Goal: Task Accomplishment & Management: Use online tool/utility

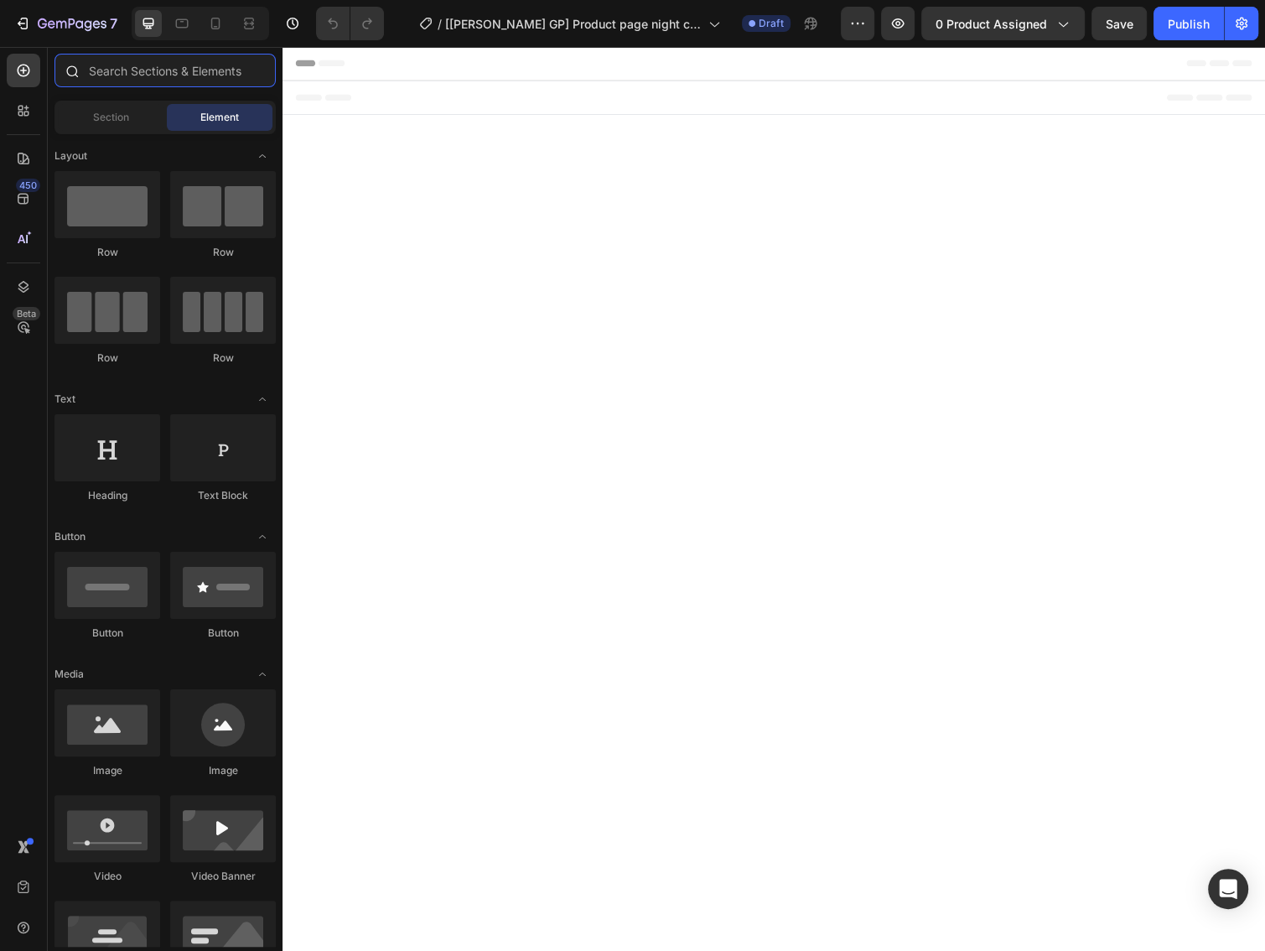
click at [115, 61] on input "text" at bounding box center [164, 71] width 221 height 34
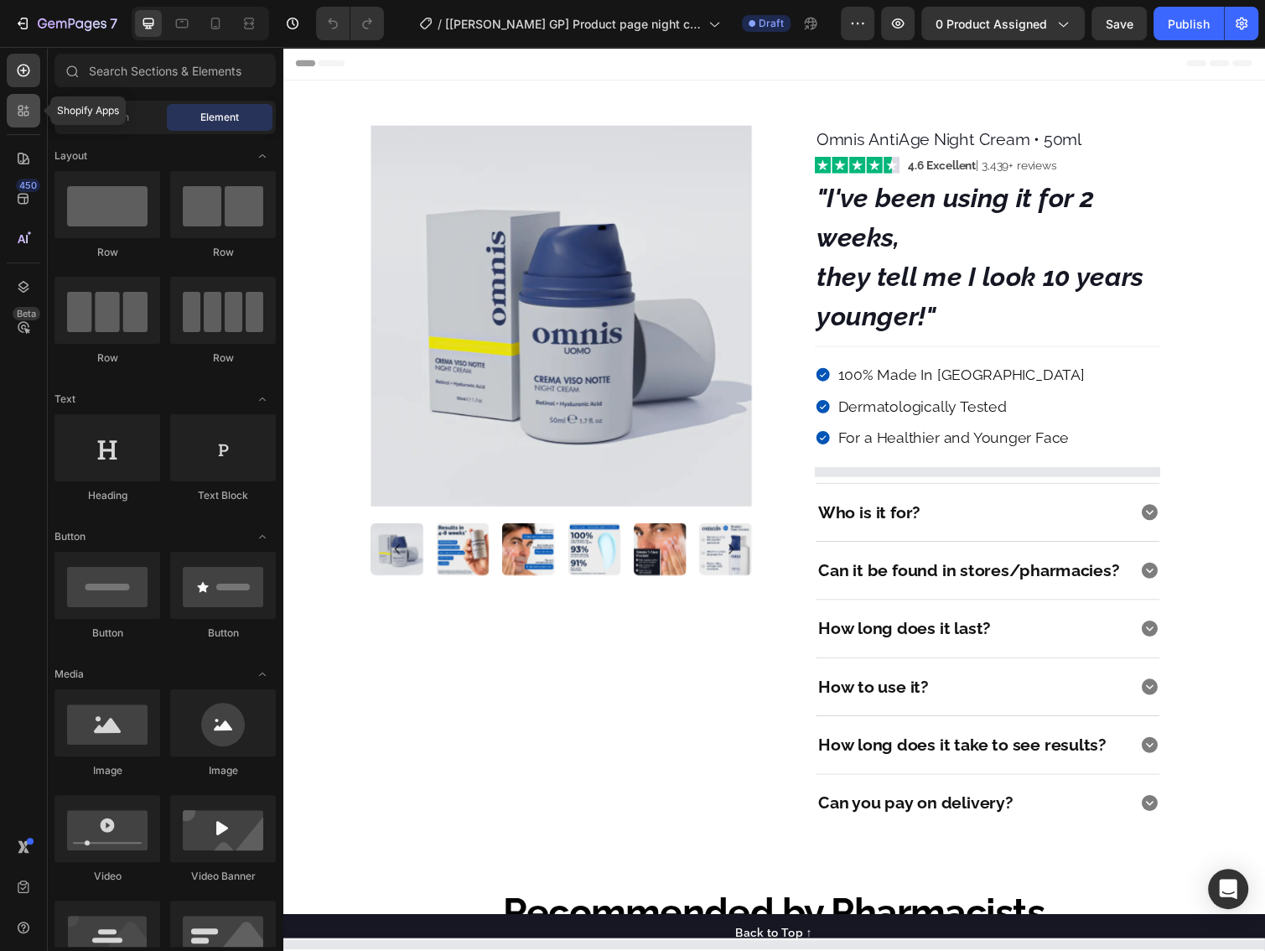
click at [27, 120] on div at bounding box center [24, 111] width 34 height 34
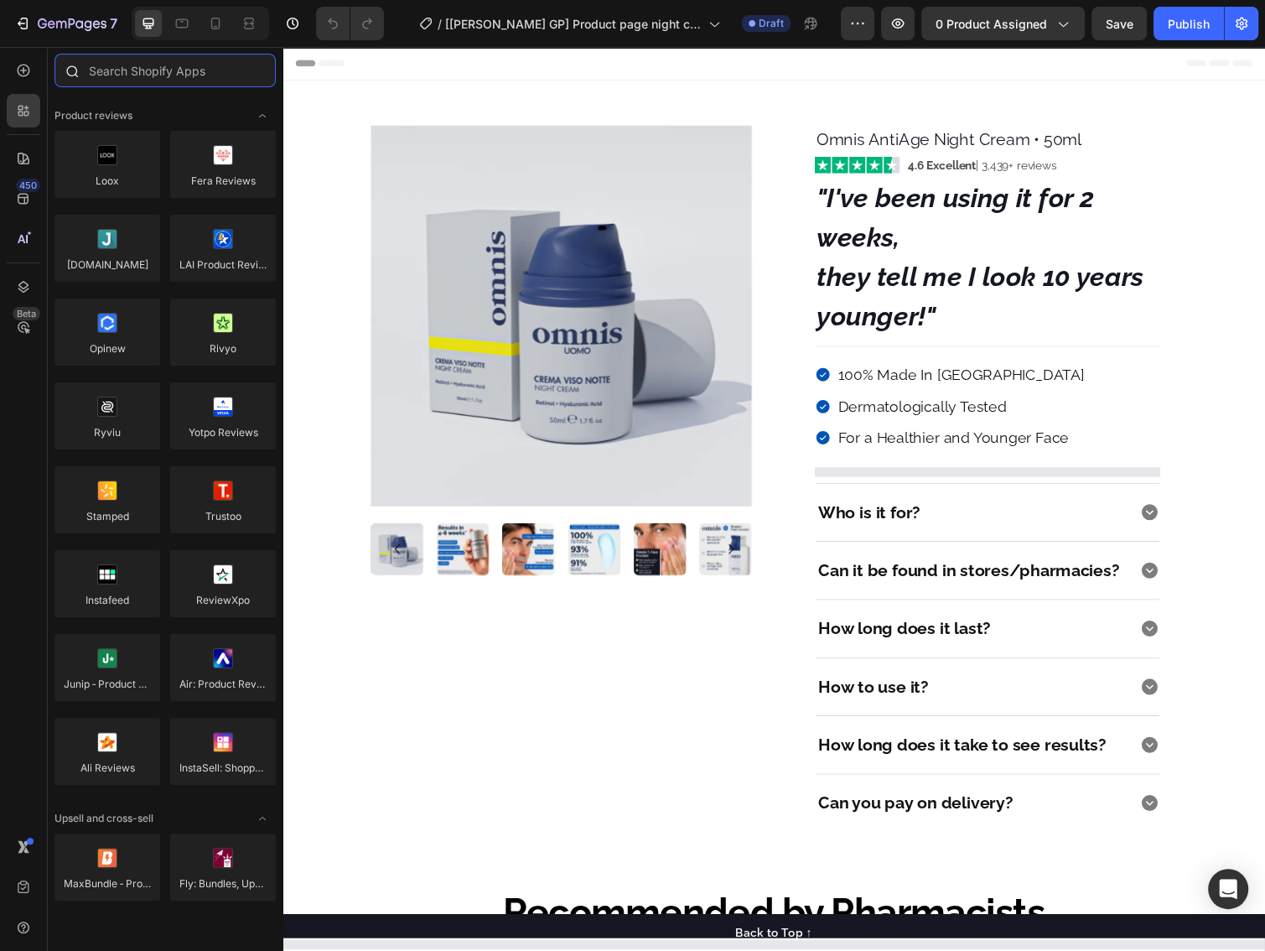
click at [133, 68] on input "text" at bounding box center [164, 71] width 221 height 34
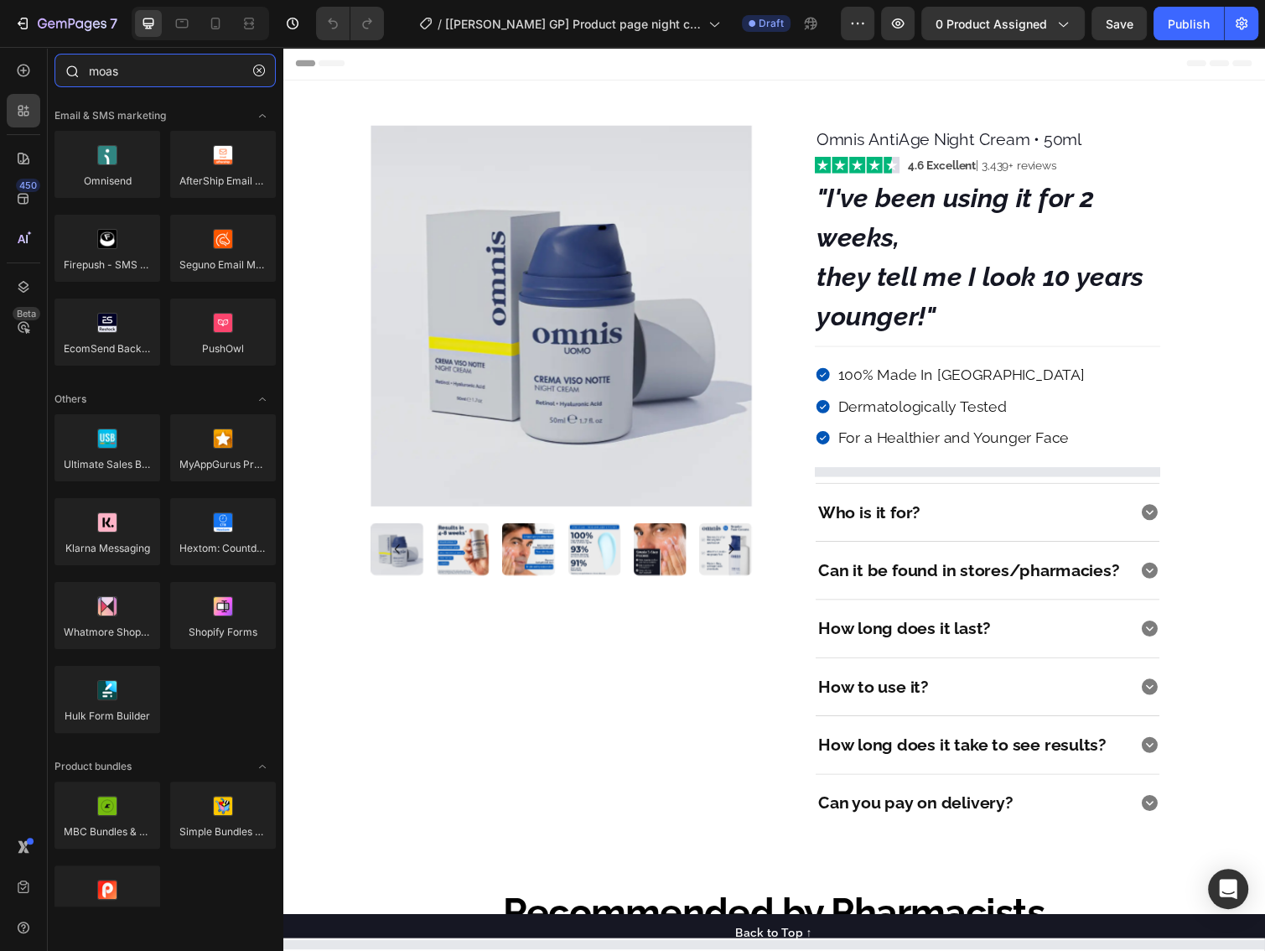
type input "moast"
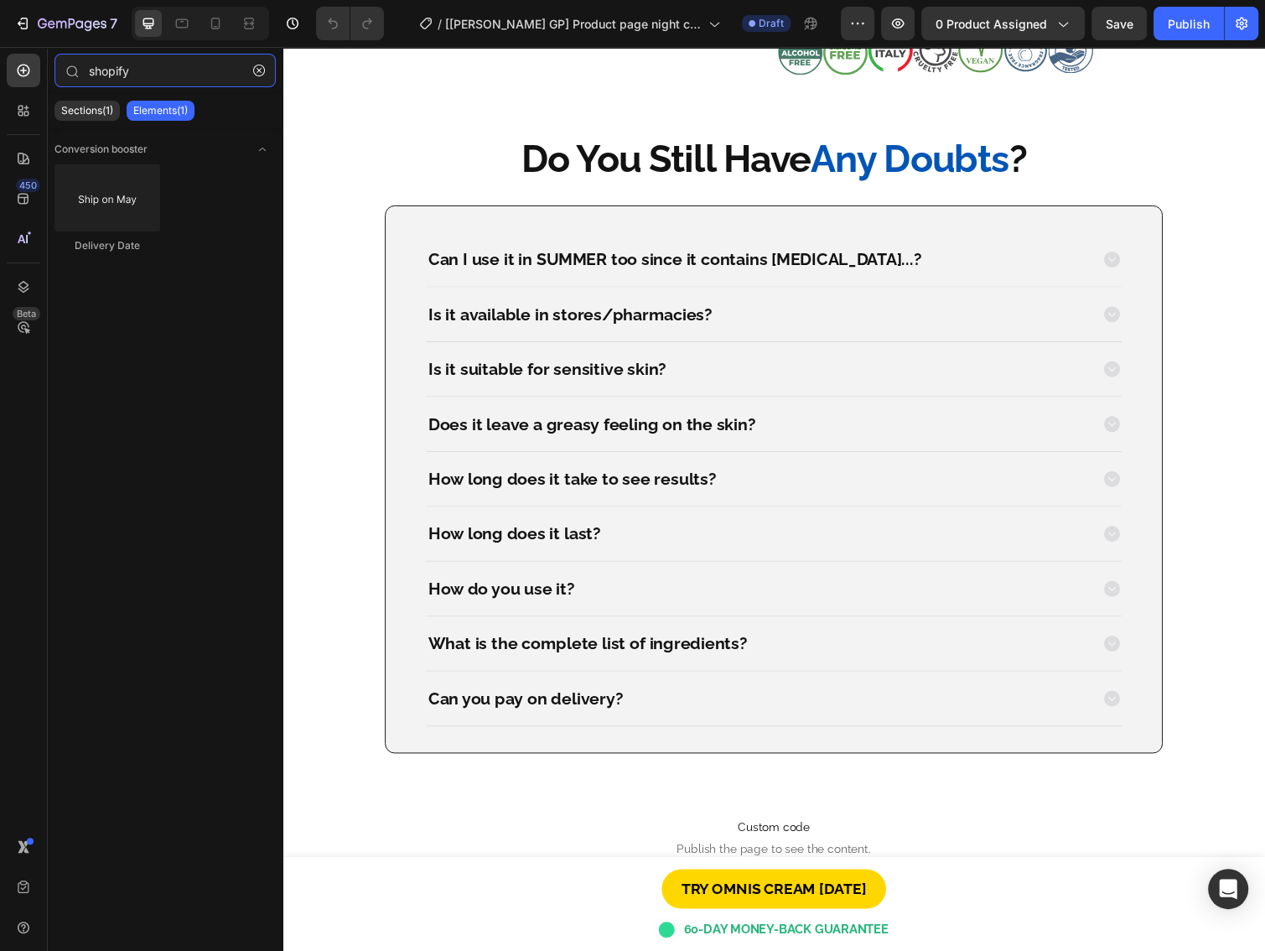
scroll to position [4380, 0]
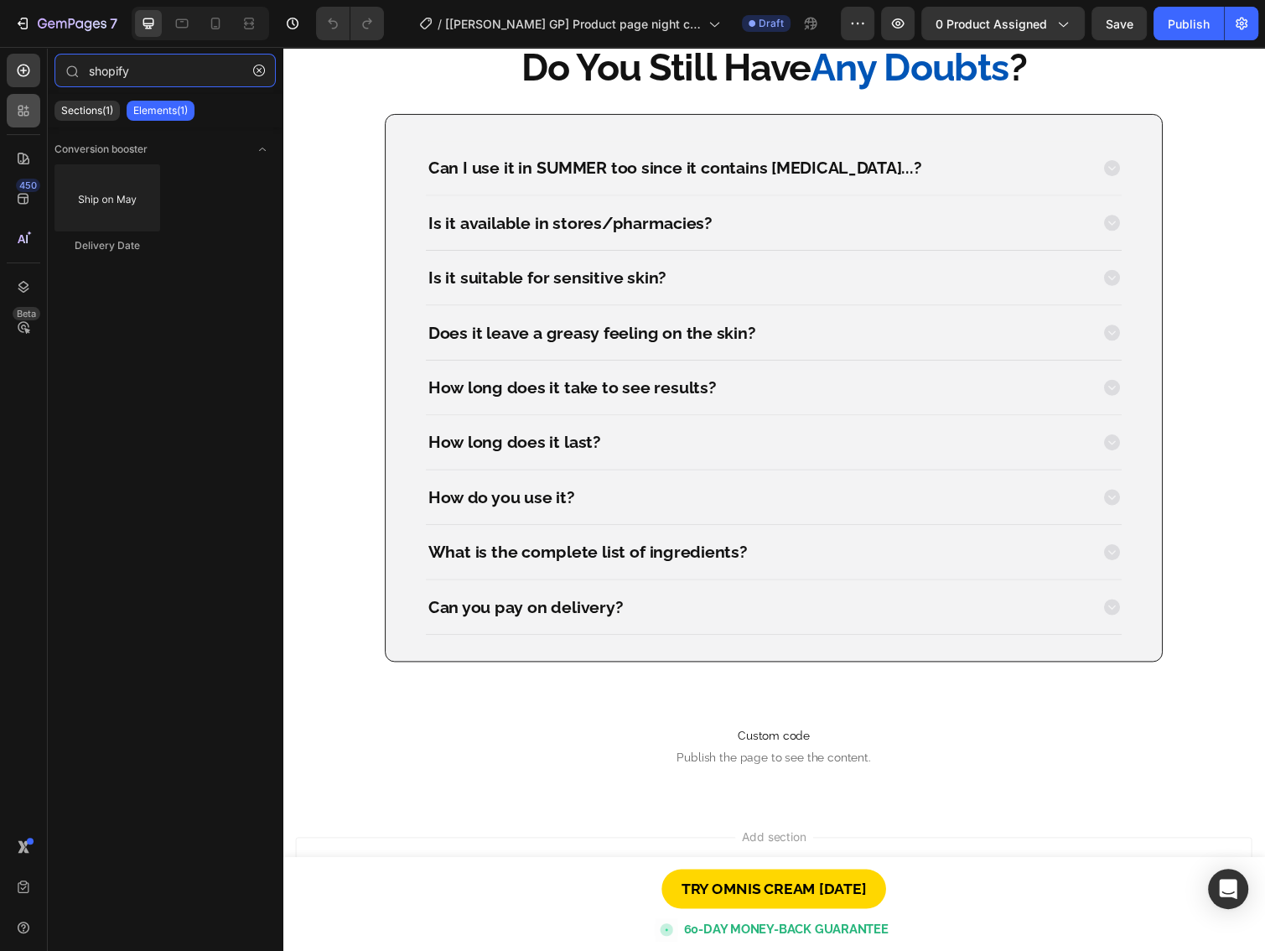
type input "shopify"
click at [28, 122] on div at bounding box center [24, 111] width 34 height 34
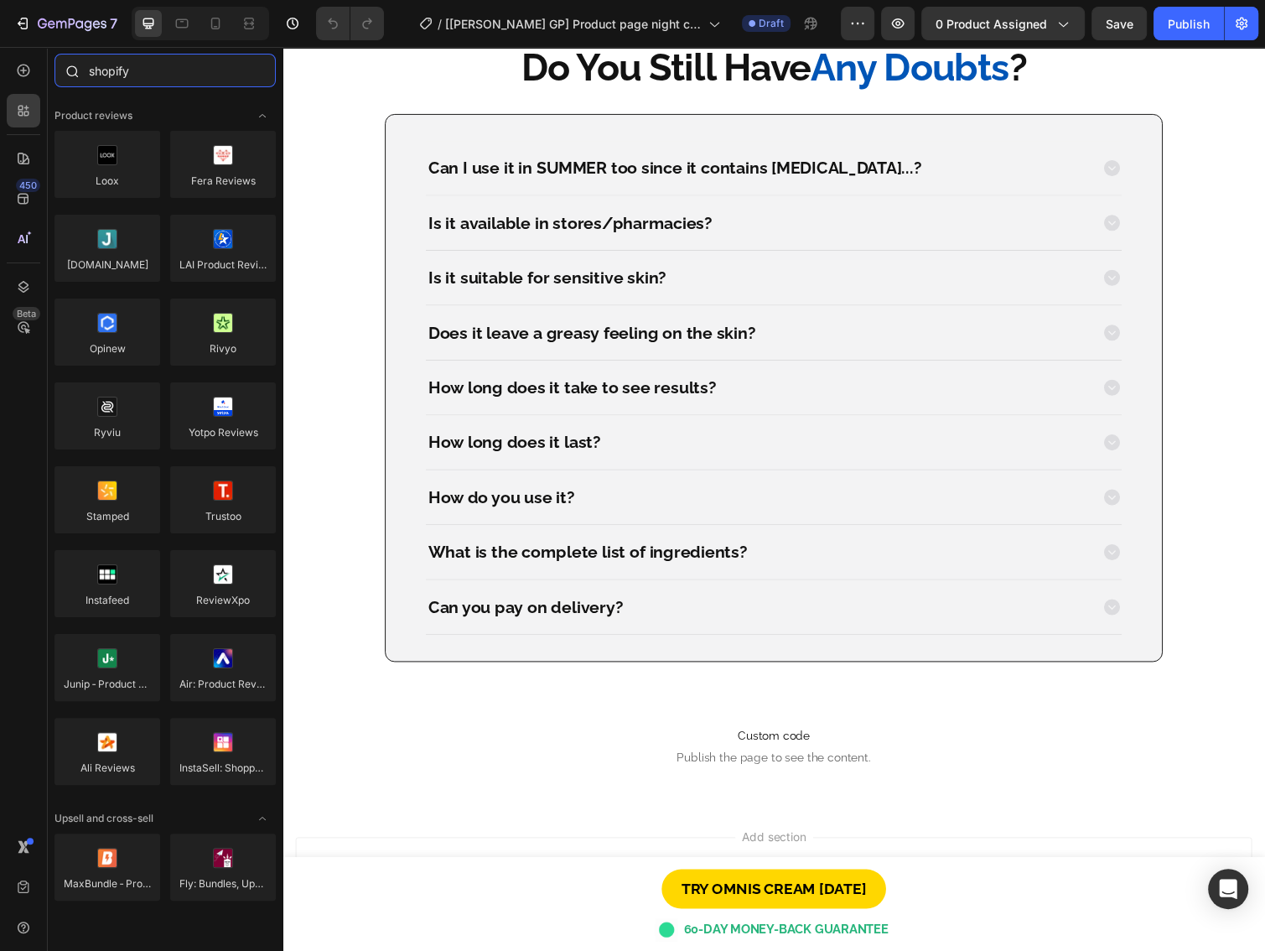
click at [169, 76] on input "shopify" at bounding box center [164, 71] width 221 height 34
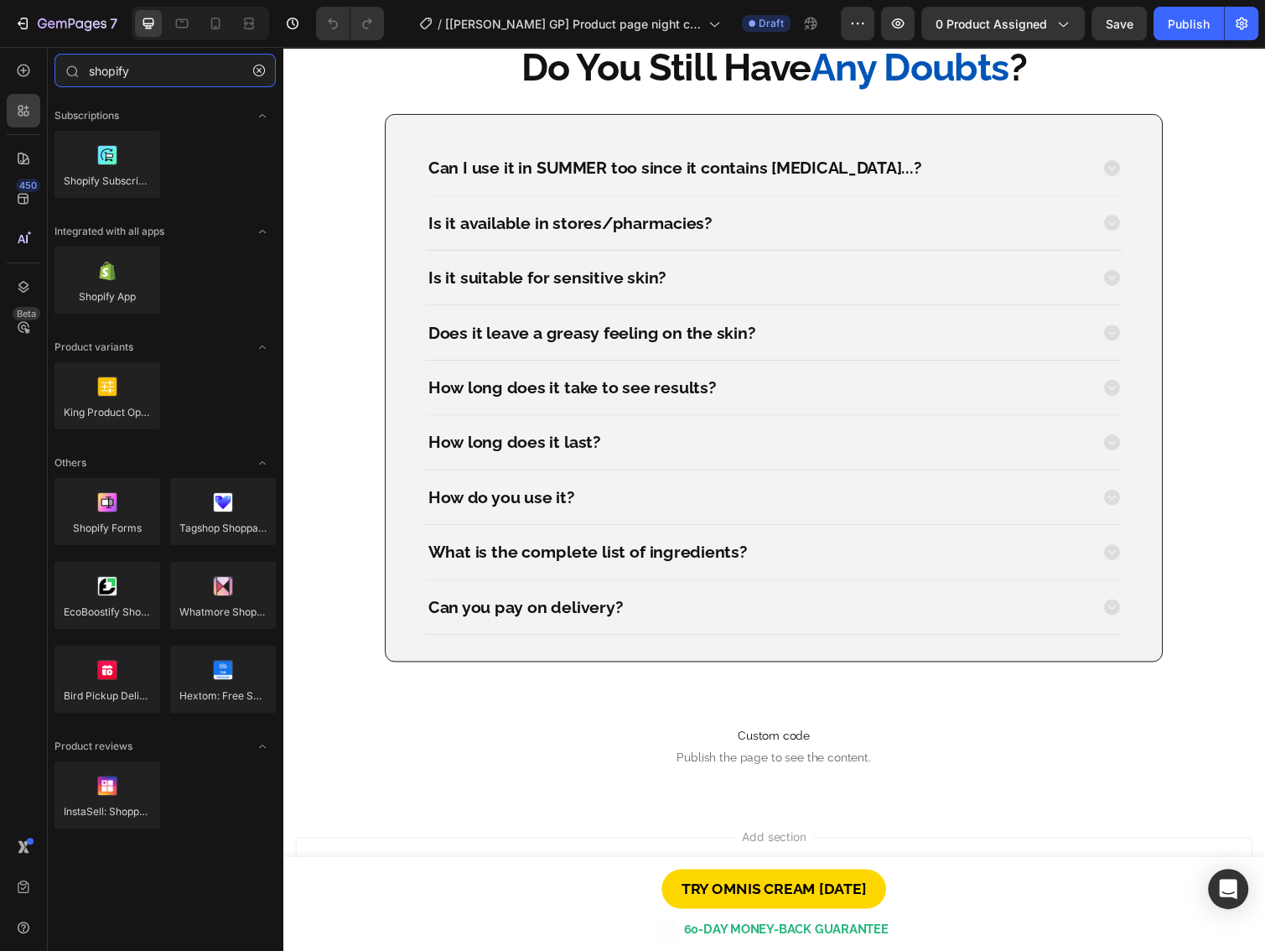
type input "shopify"
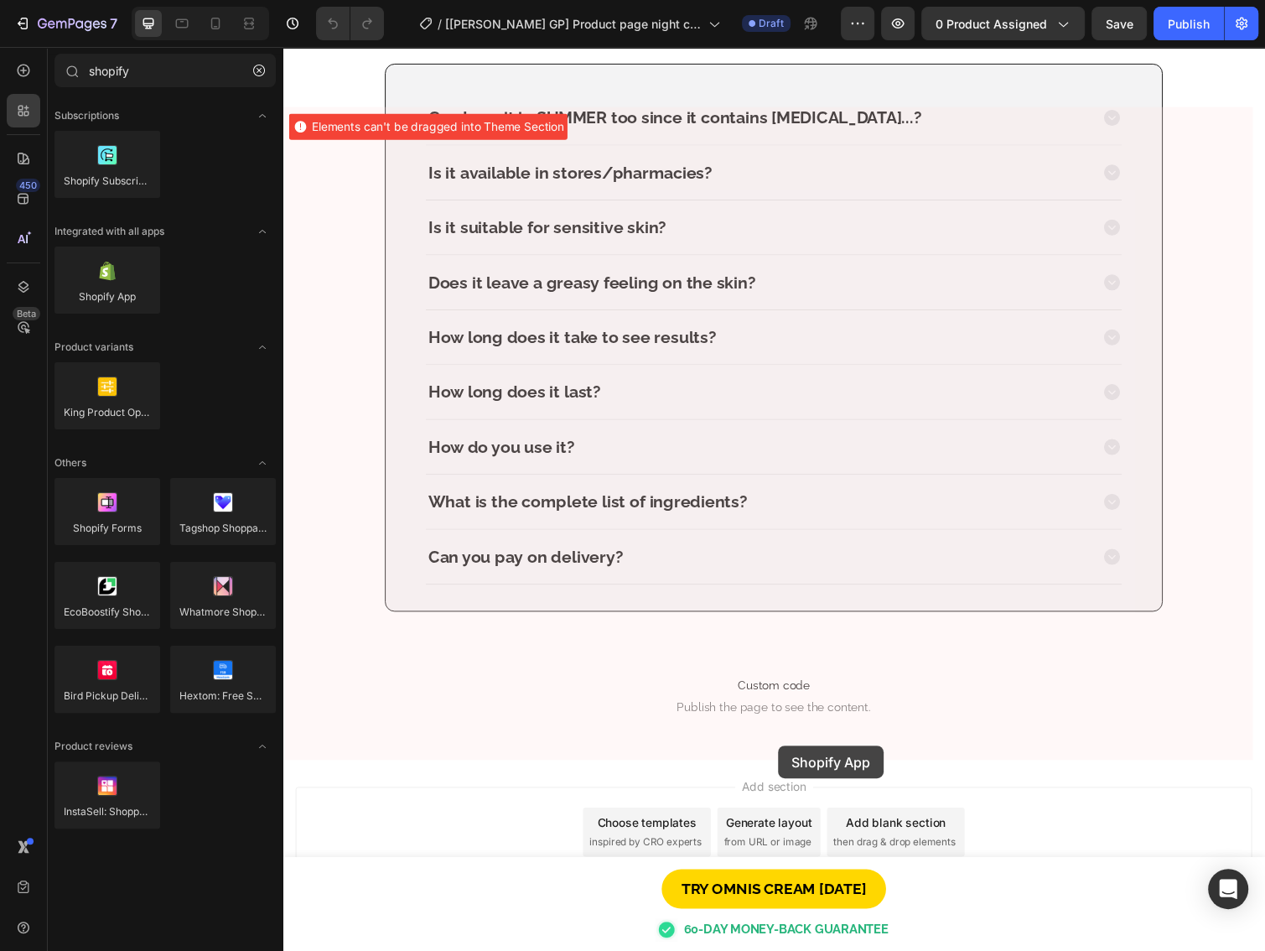
scroll to position [4559, 0]
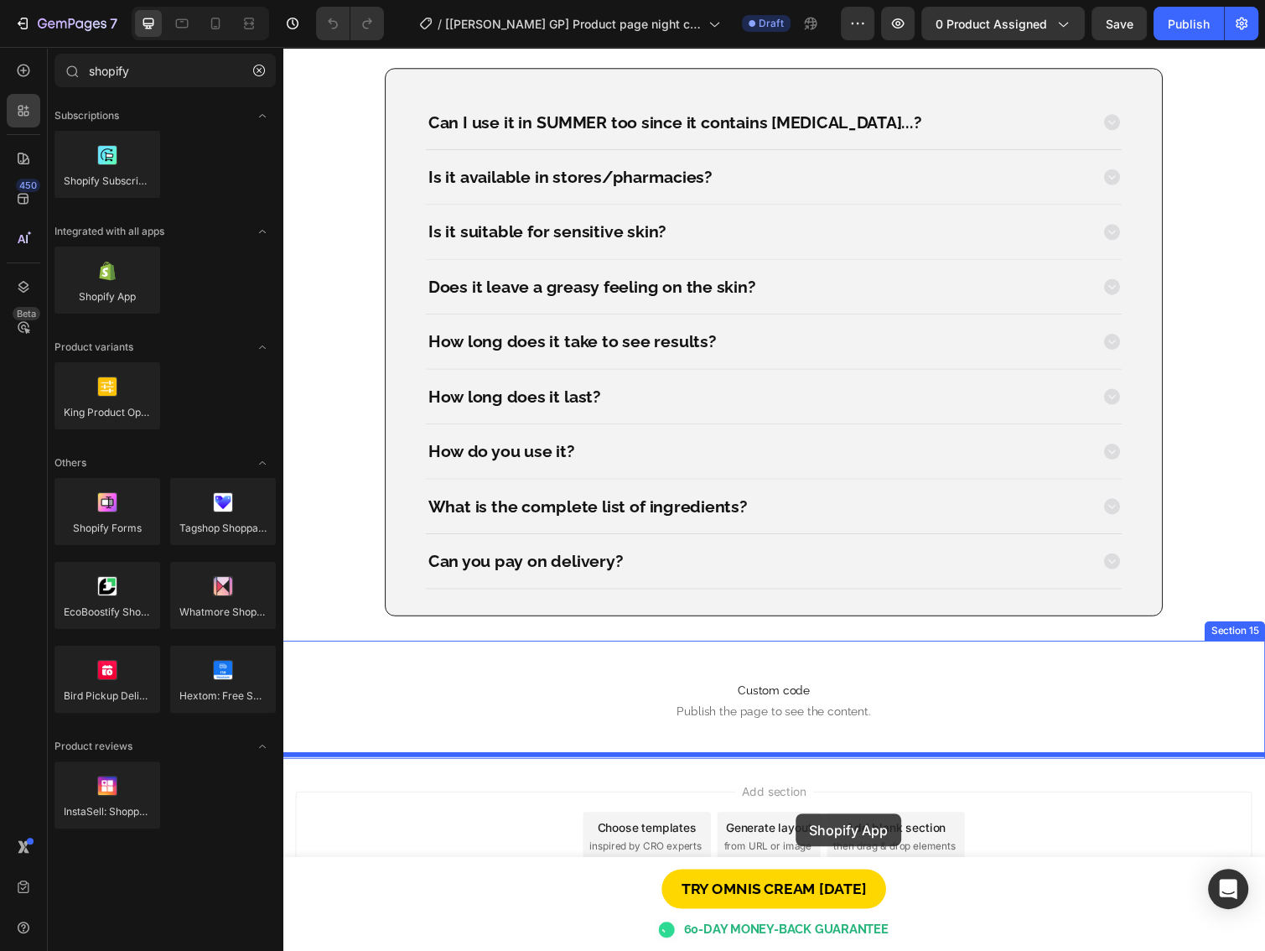
drag, startPoint x: 441, startPoint y: 369, endPoint x: 808, endPoint y: 831, distance: 590.6
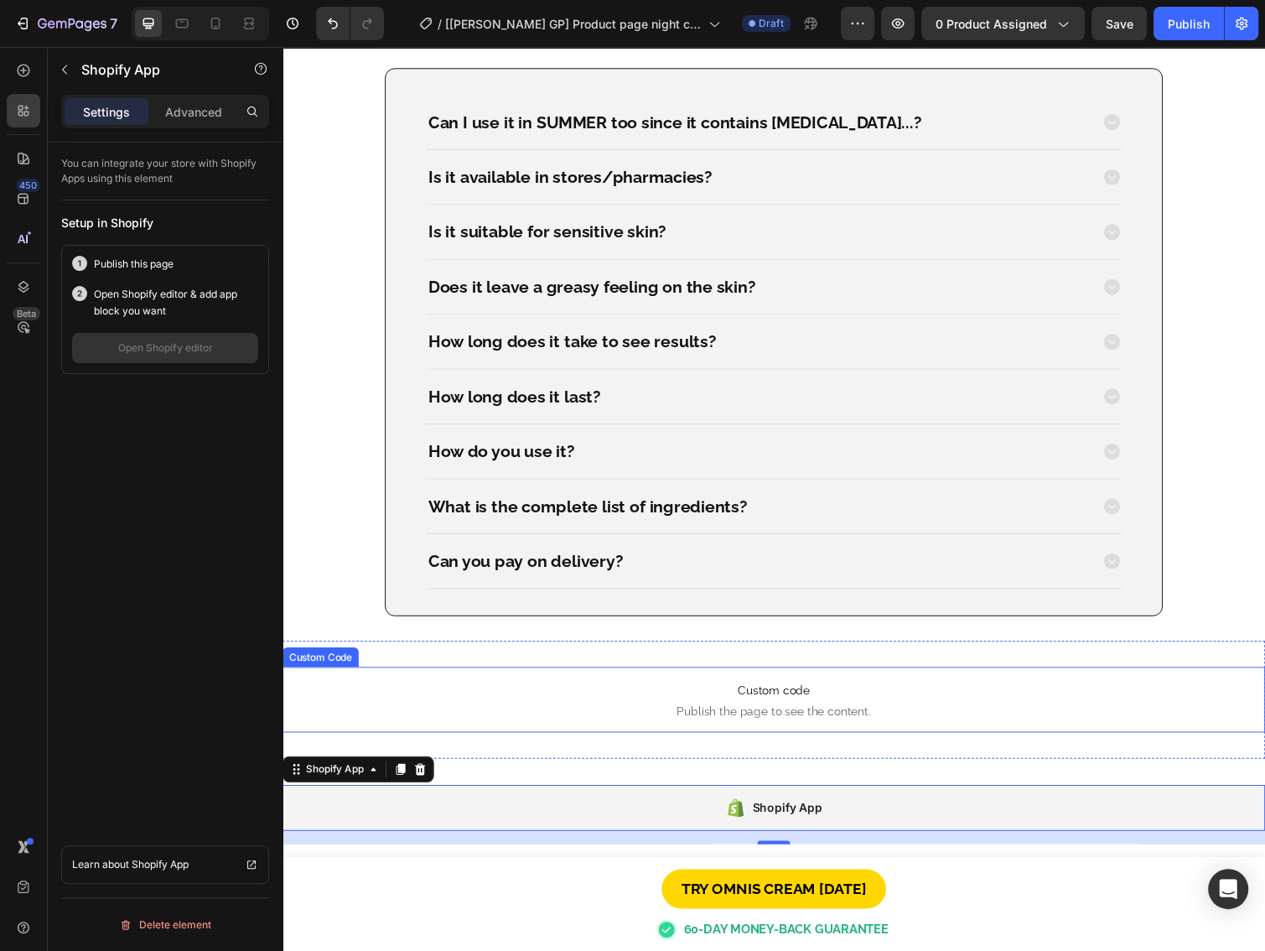
click at [788, 718] on span "Publish the page to see the content." at bounding box center [785, 726] width 1006 height 17
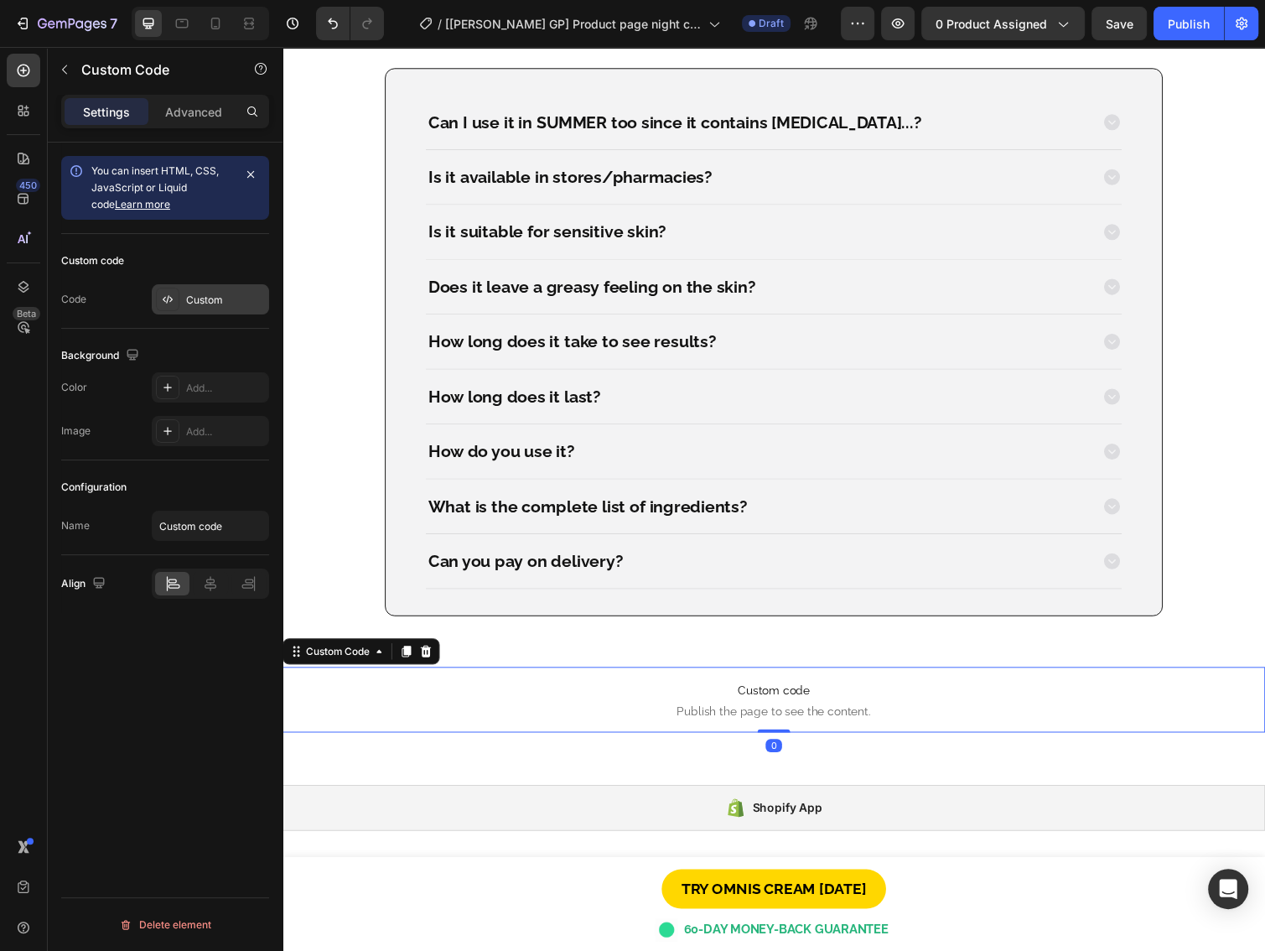
click at [190, 305] on div "Custom" at bounding box center [225, 300] width 79 height 15
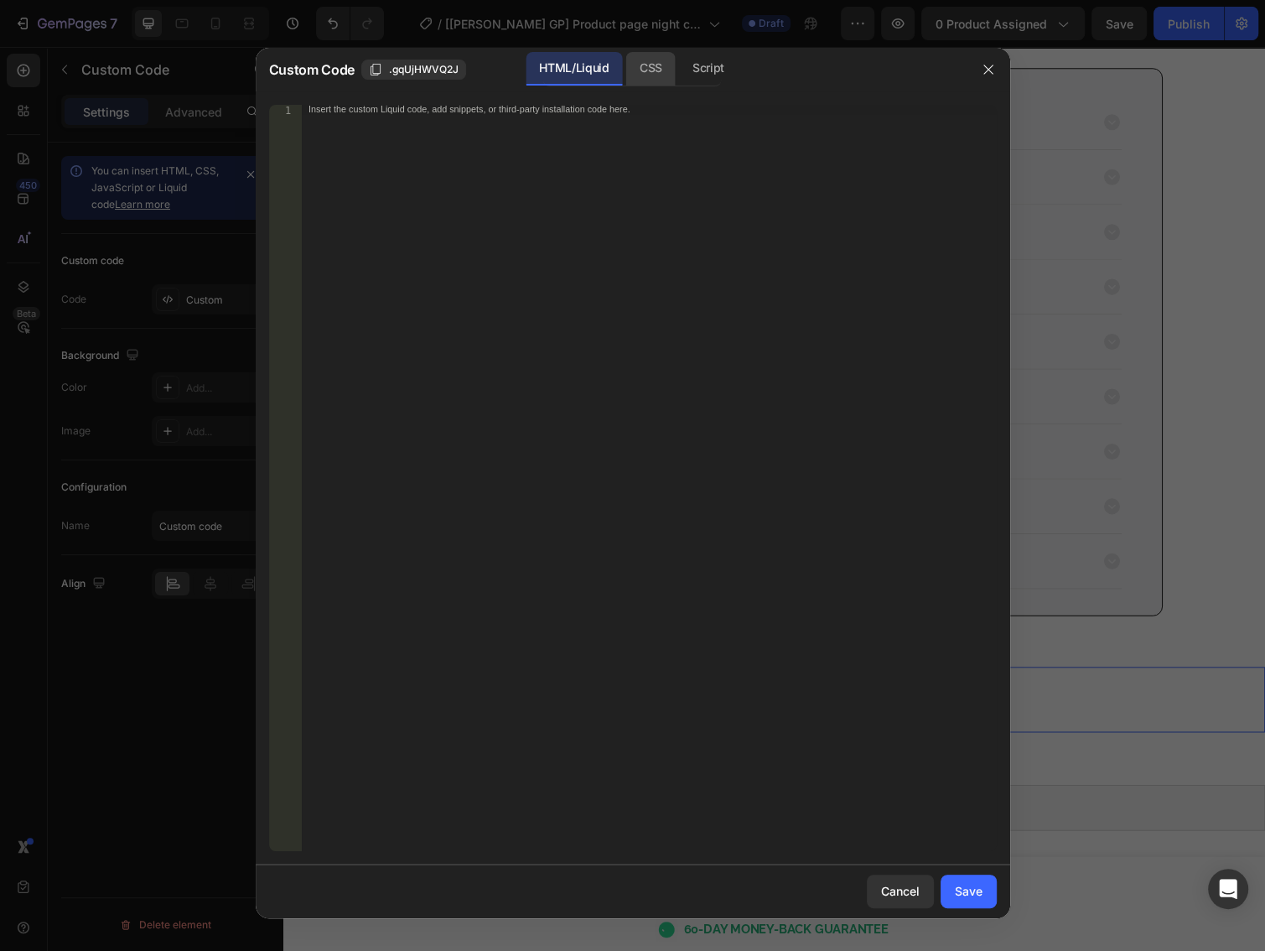
click at [679, 82] on div "CSS" at bounding box center [708, 69] width 59 height 34
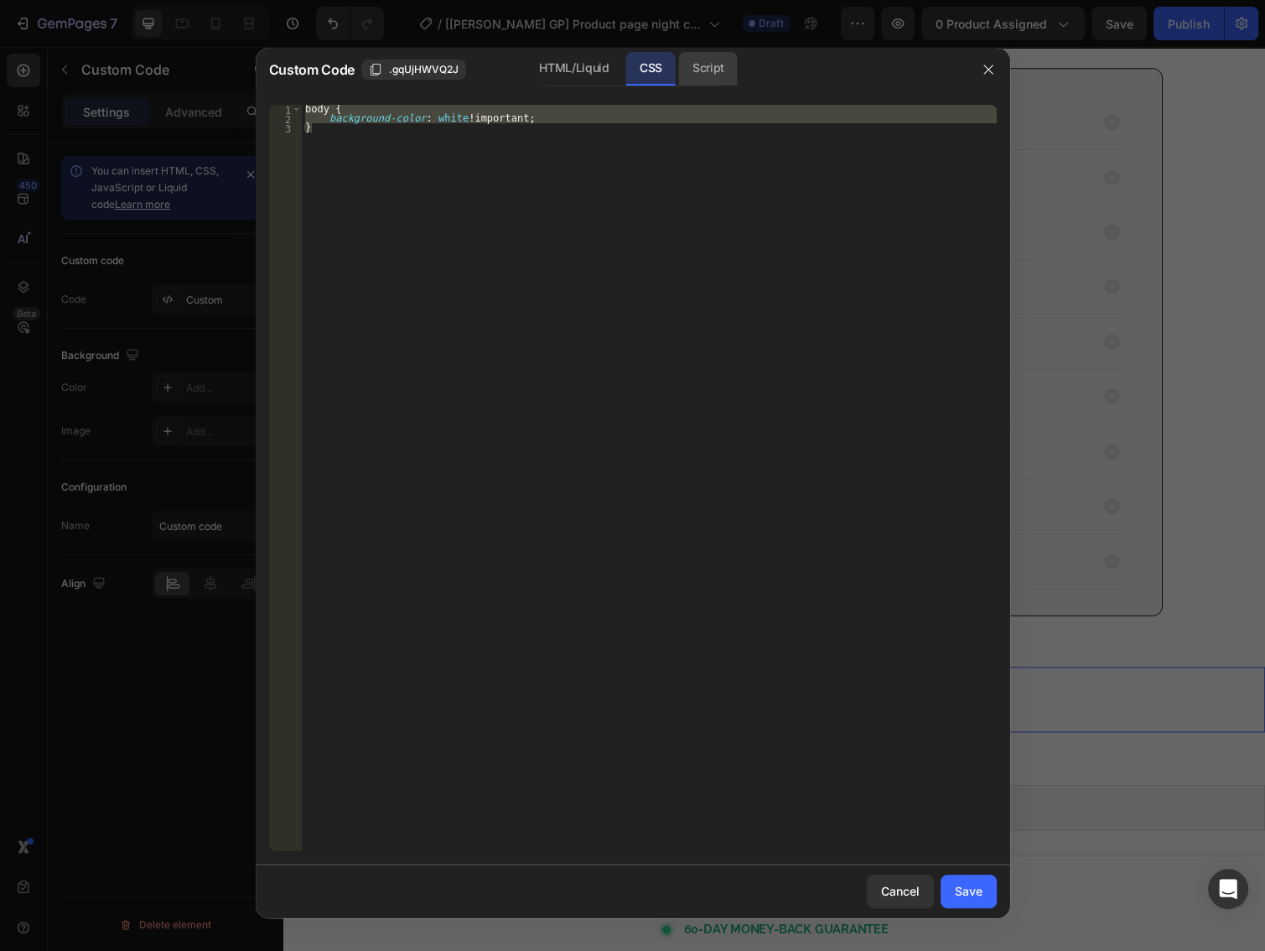
click at [714, 70] on div "Script" at bounding box center [708, 69] width 59 height 34
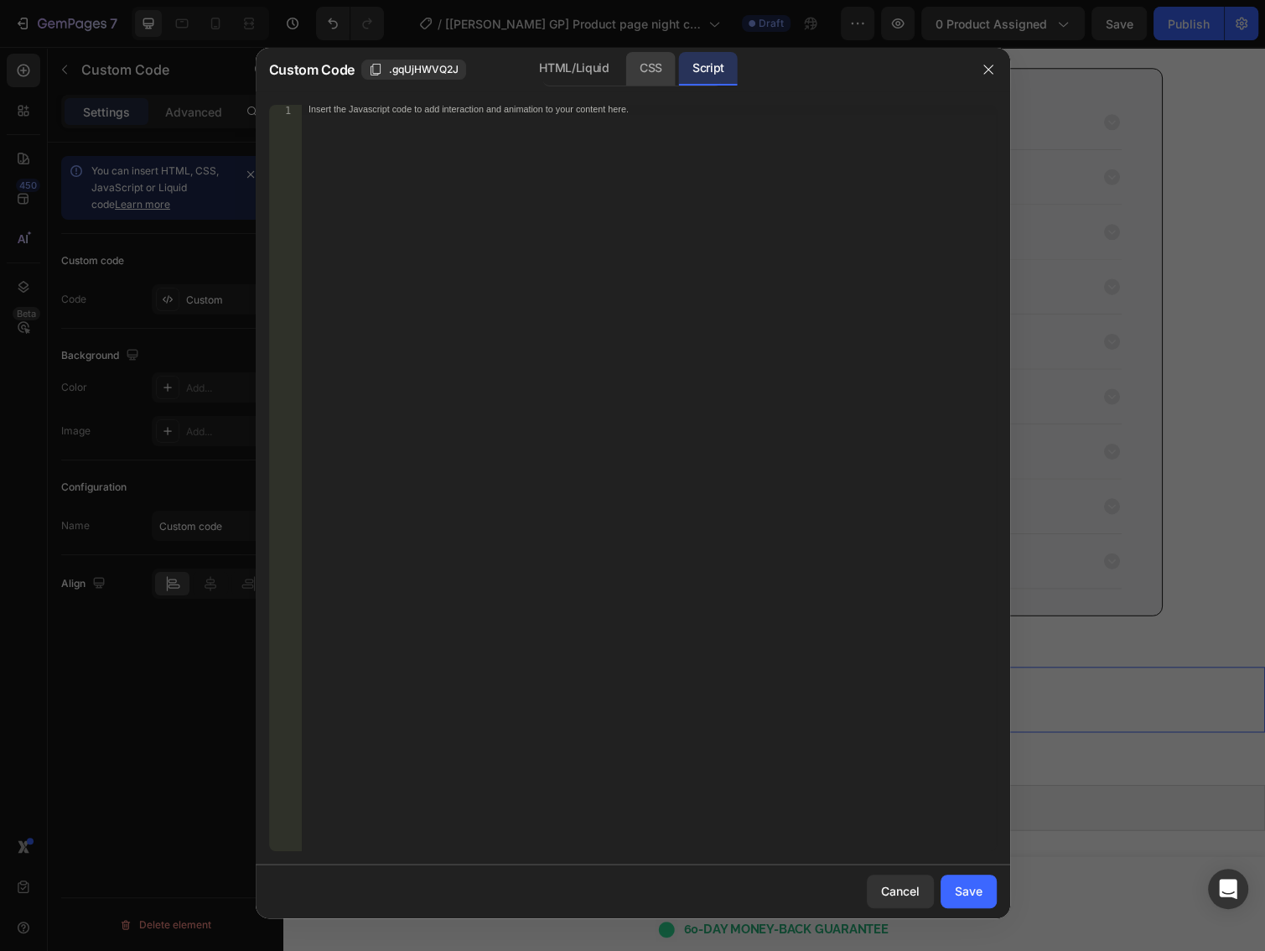
click at [671, 65] on div "CSS" at bounding box center [650, 69] width 49 height 34
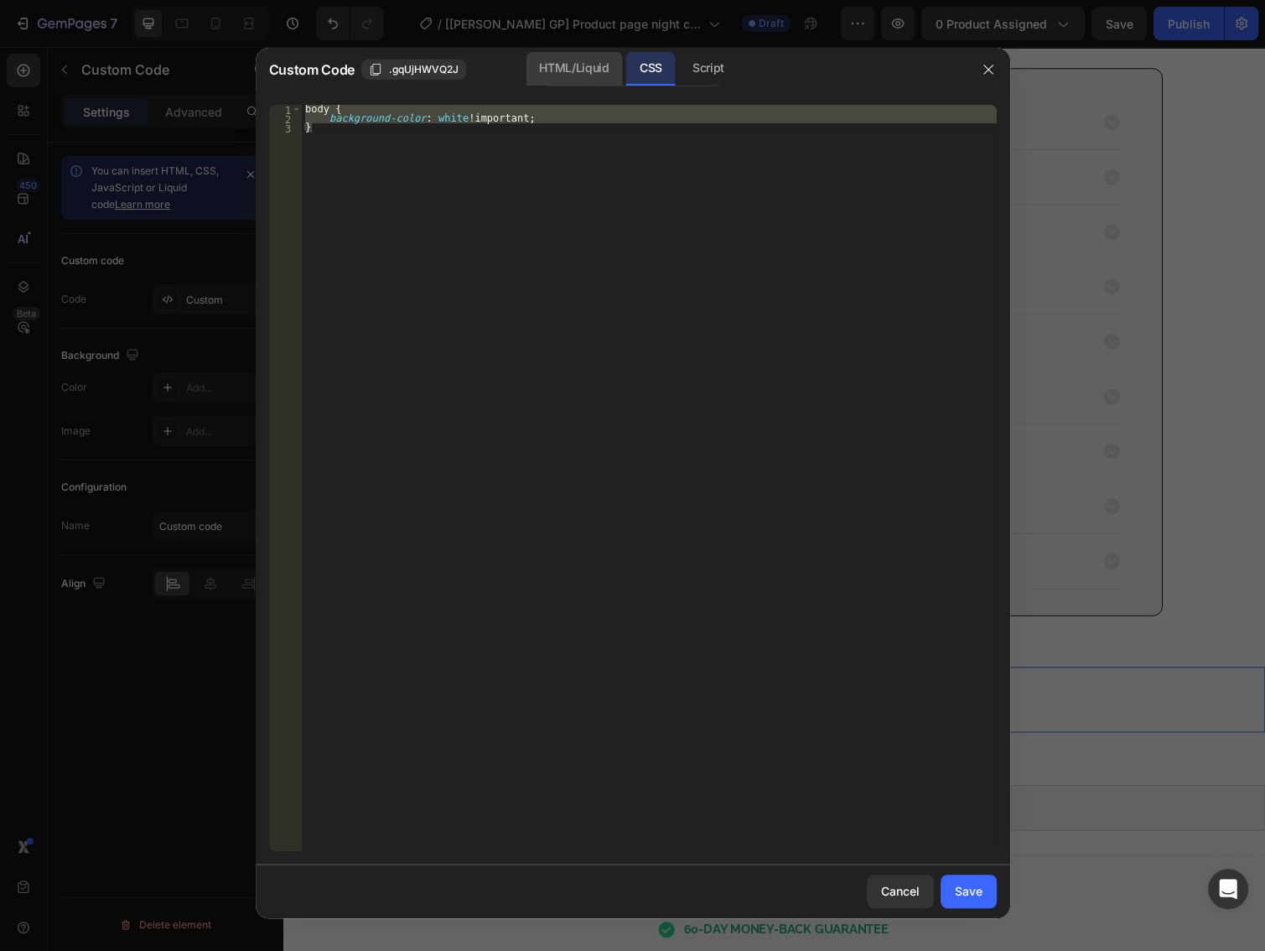
drag, startPoint x: 610, startPoint y: 65, endPoint x: 575, endPoint y: 70, distance: 35.6
click at [608, 65] on div "HTML/Liquid" at bounding box center [574, 69] width 96 height 34
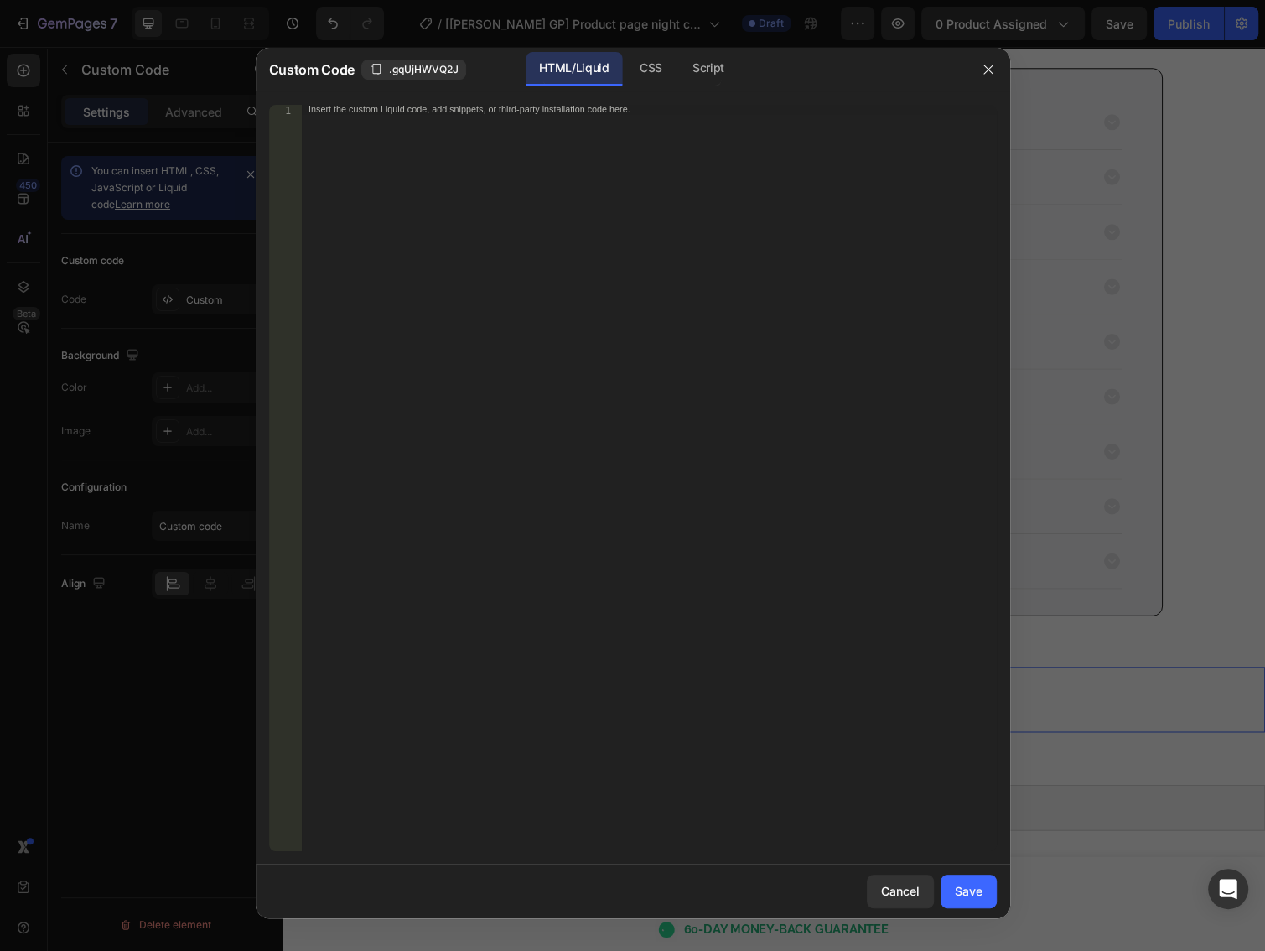
drag, startPoint x: 575, startPoint y: 70, endPoint x: 692, endPoint y: 438, distance: 386.2
click at [575, 70] on div "HTML/Liquid" at bounding box center [574, 69] width 96 height 34
click at [901, 906] on button "Cancel" at bounding box center [900, 891] width 67 height 34
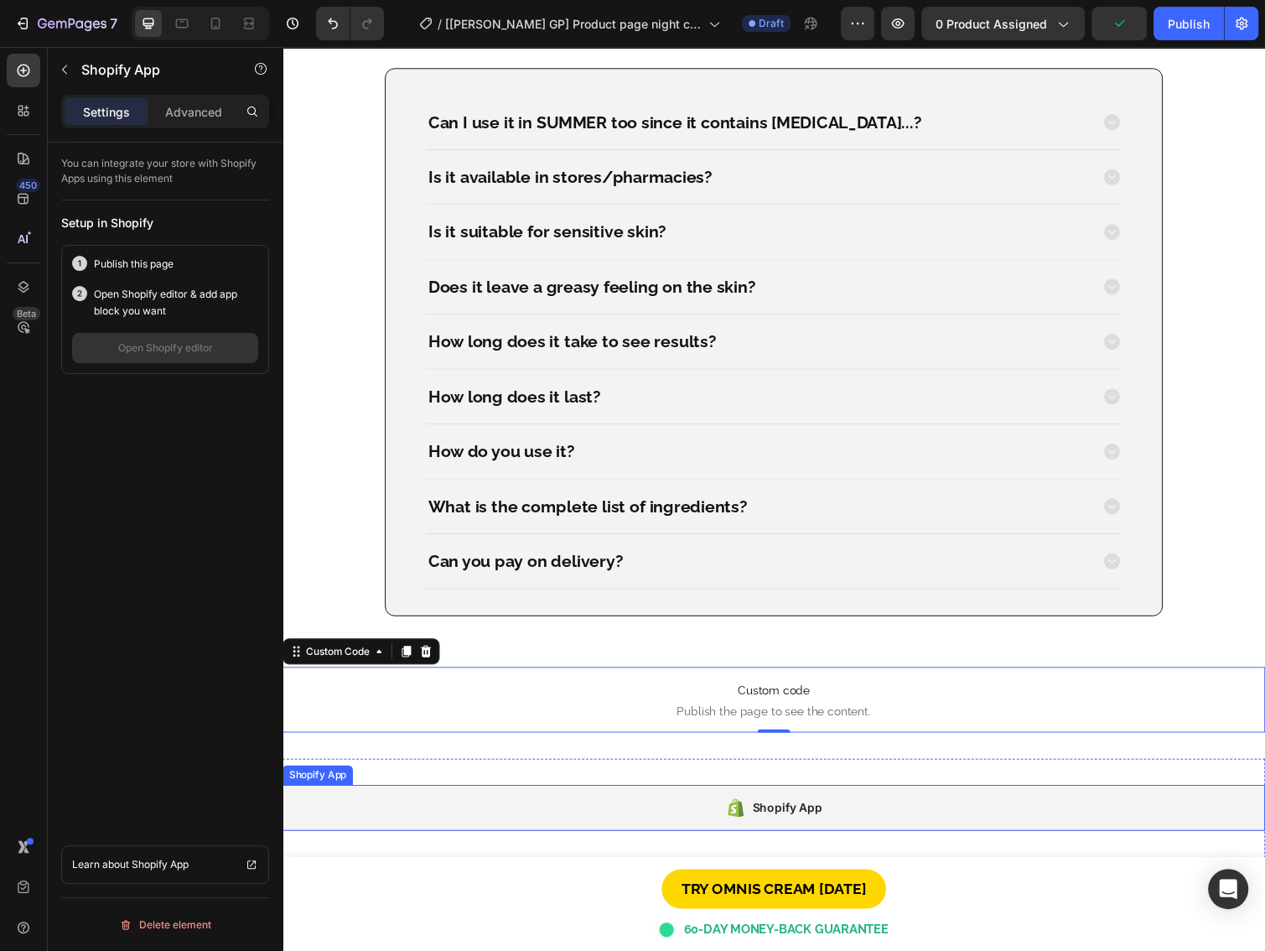
click at [493, 816] on div "Shopify App" at bounding box center [785, 825] width 1006 height 47
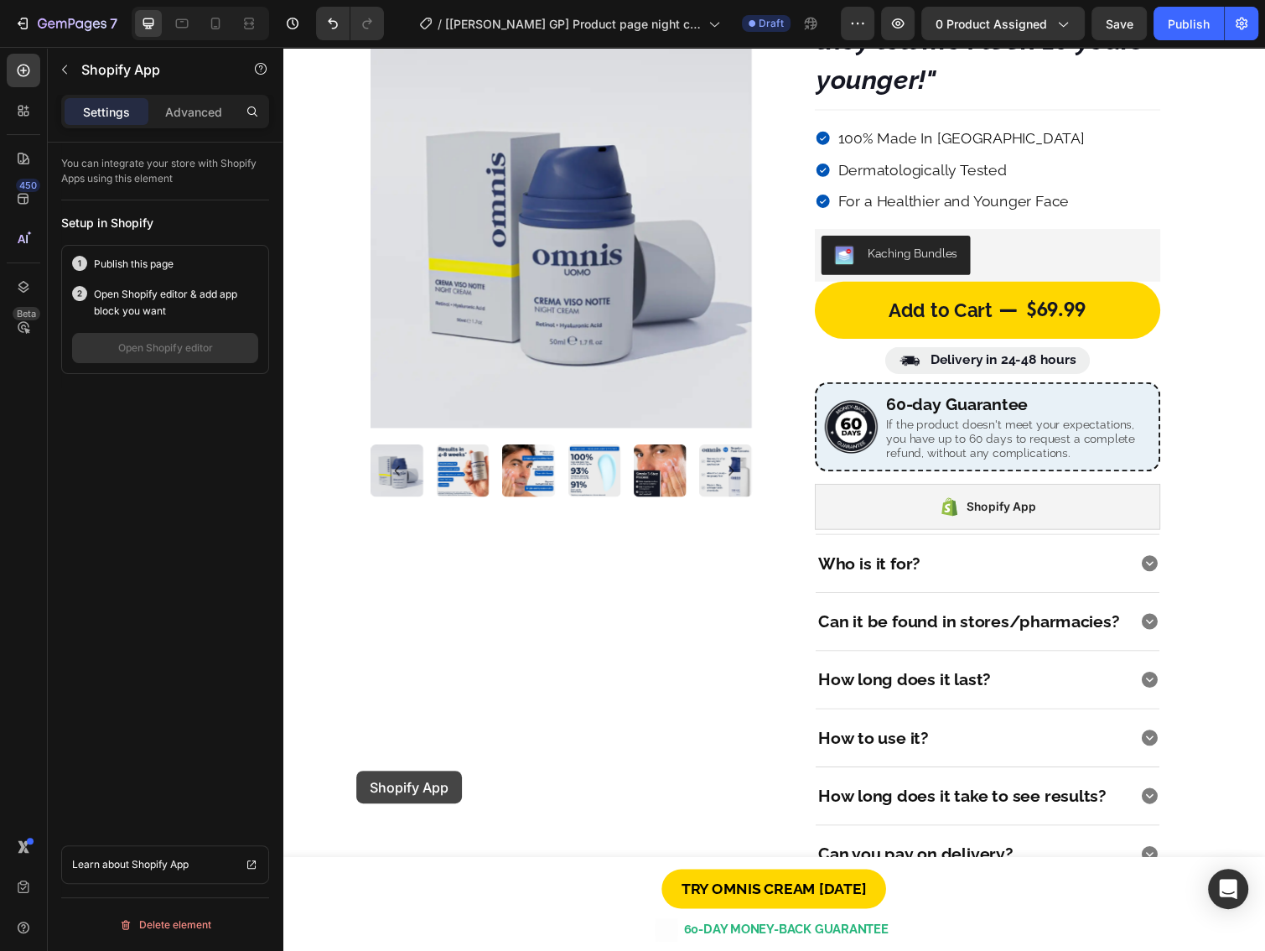
scroll to position [89, 0]
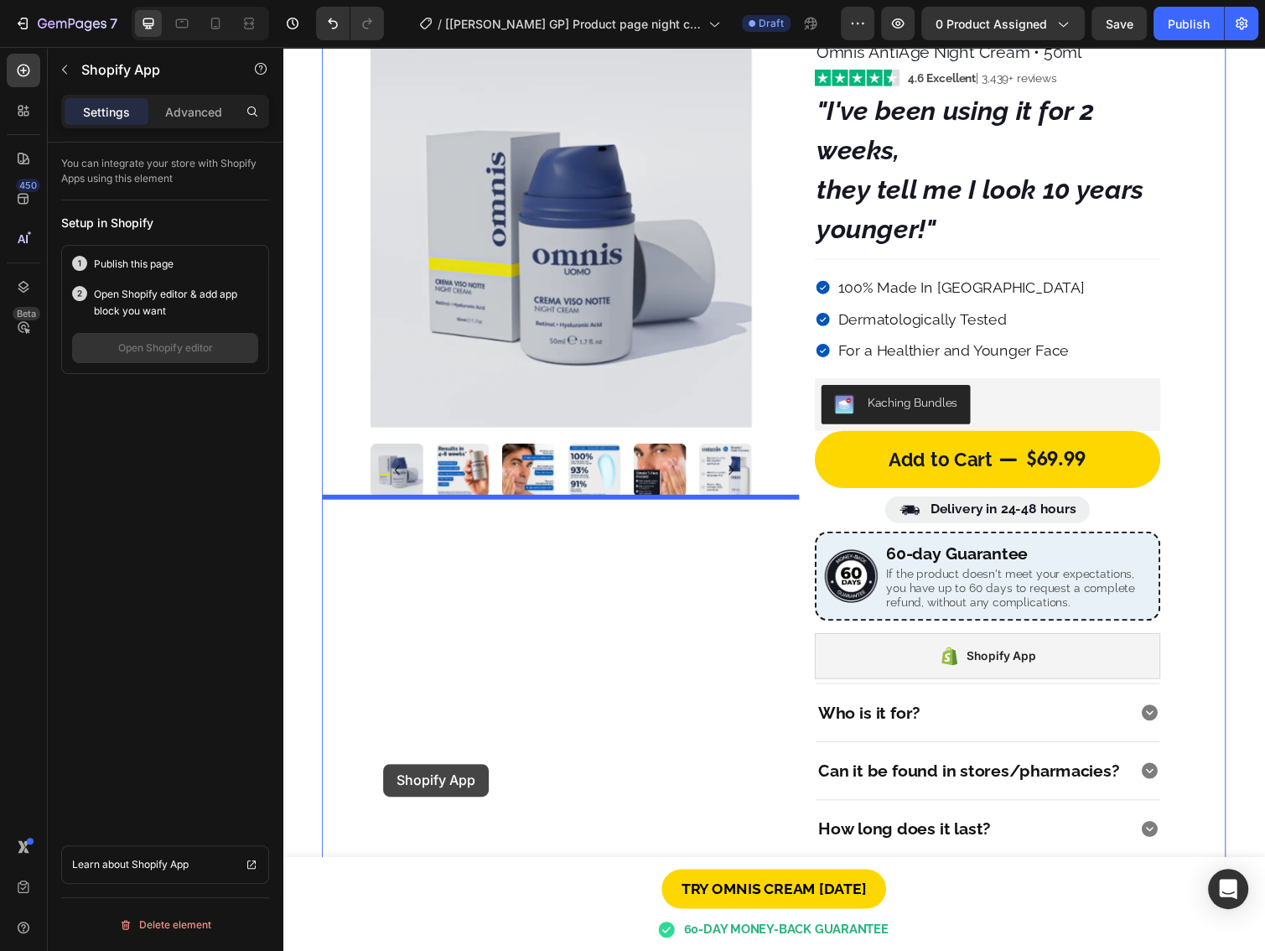
drag, startPoint x: 309, startPoint y: 785, endPoint x: 401, endPoint y: 785, distance: 91.4
click at [415, 771] on div "Image Image Image Image Image Image Image Image Image Carousel Image Image Imag…" at bounding box center [570, 543] width 495 height 1008
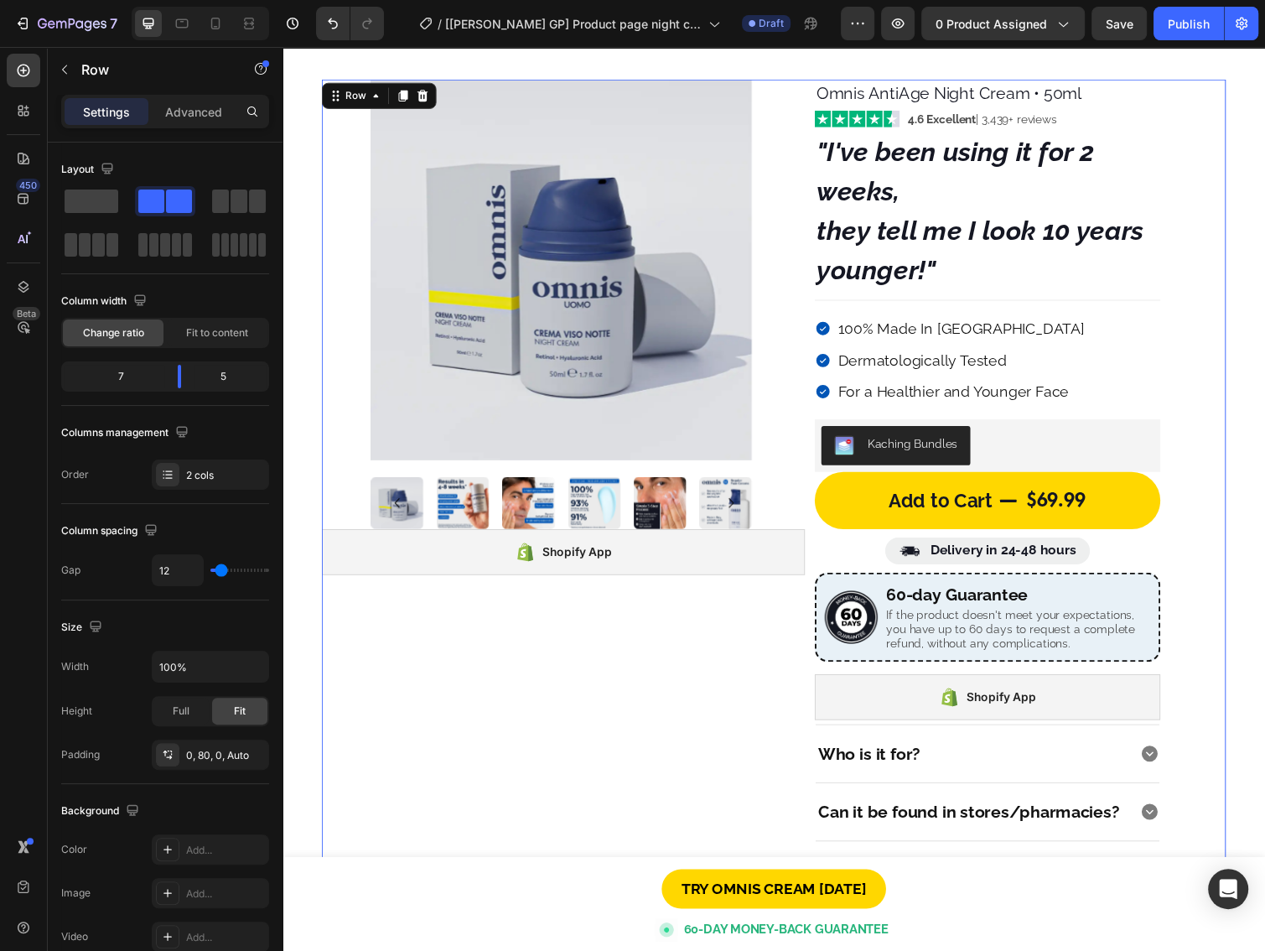
scroll to position [0, 0]
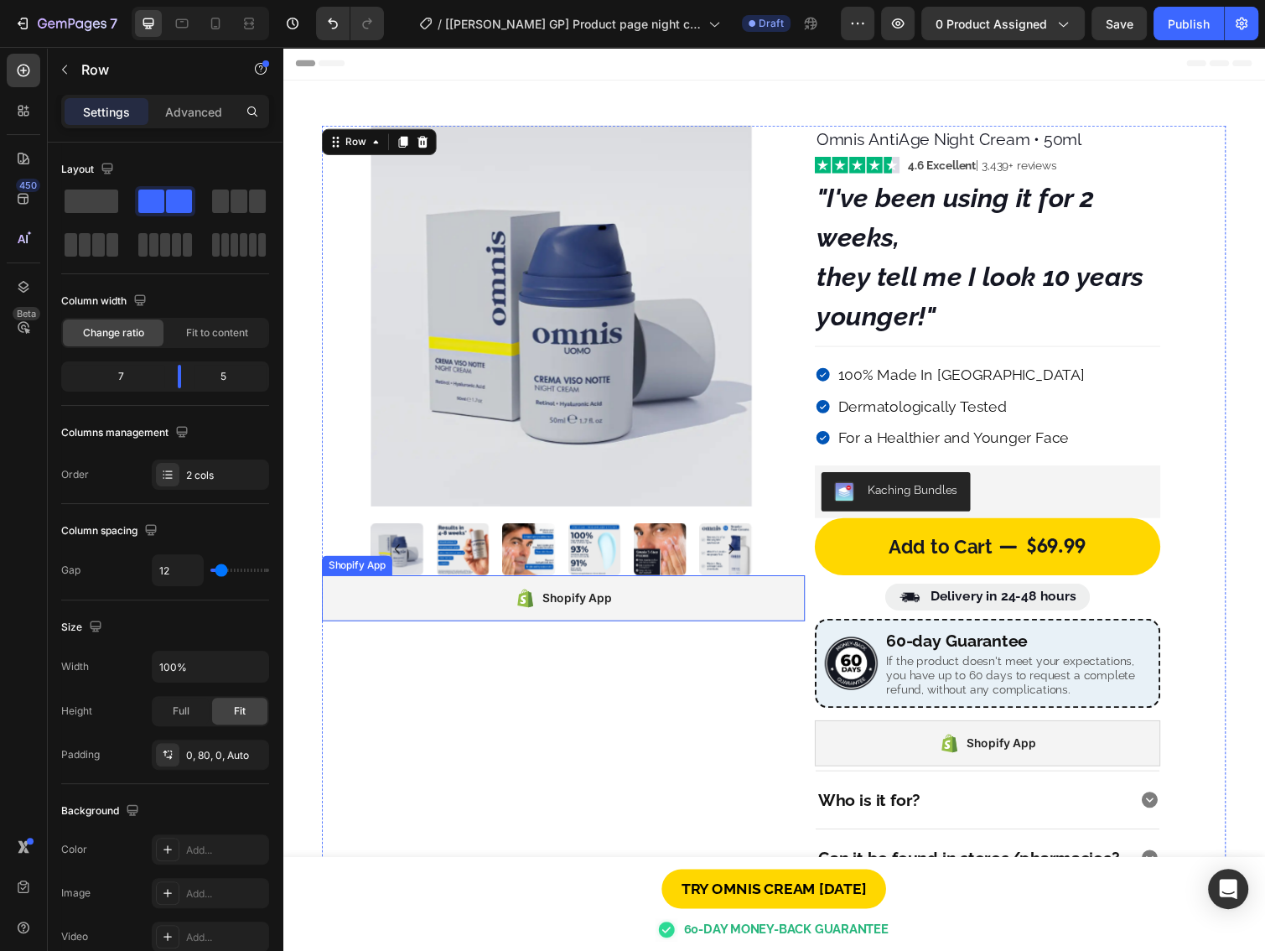
click at [390, 617] on div "Shopify App" at bounding box center [570, 611] width 495 height 47
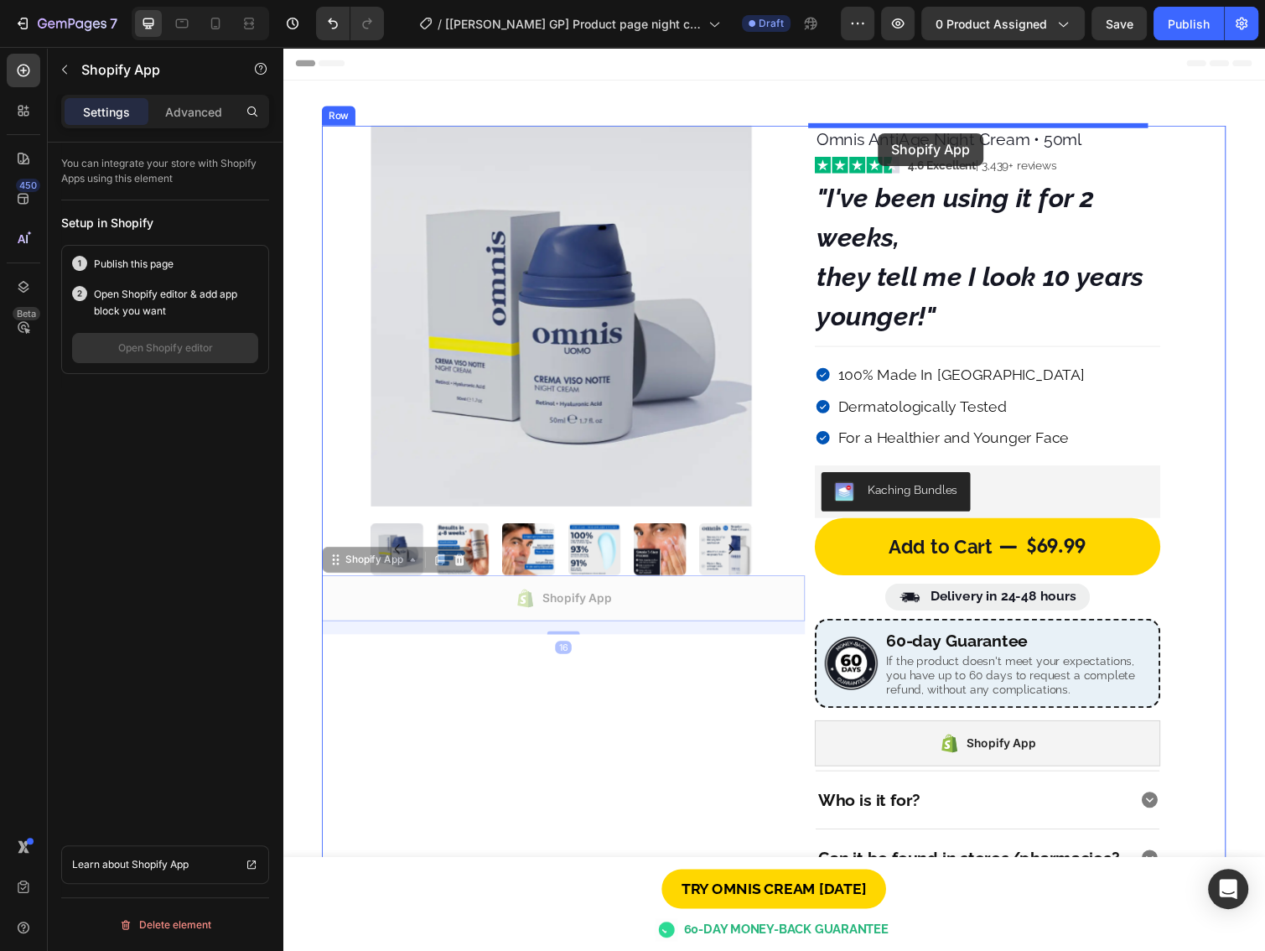
drag, startPoint x: 334, startPoint y: 574, endPoint x: 873, endPoint y: 179, distance: 667.9
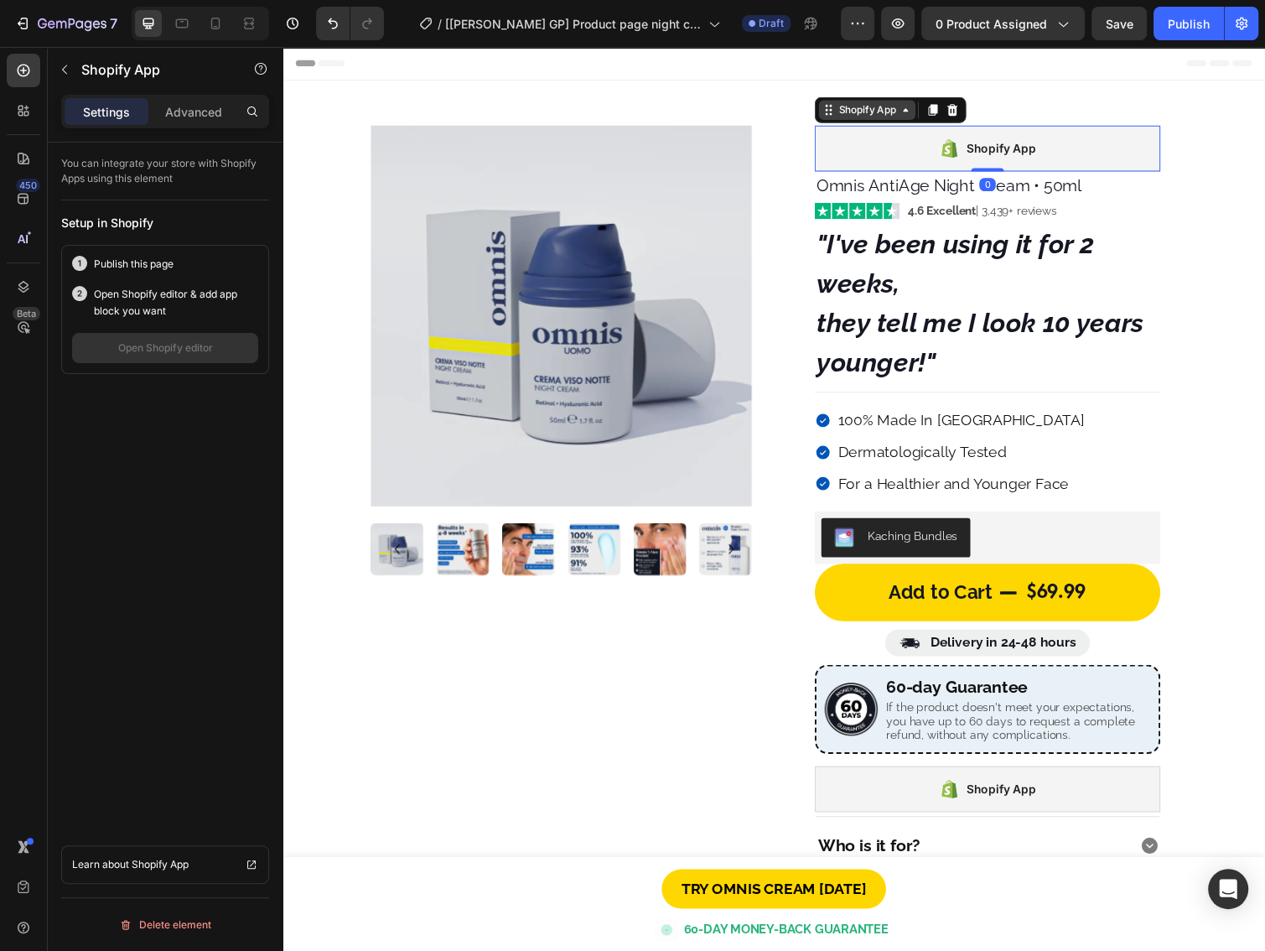
click at [892, 104] on div "Shopify App" at bounding box center [880, 111] width 65 height 15
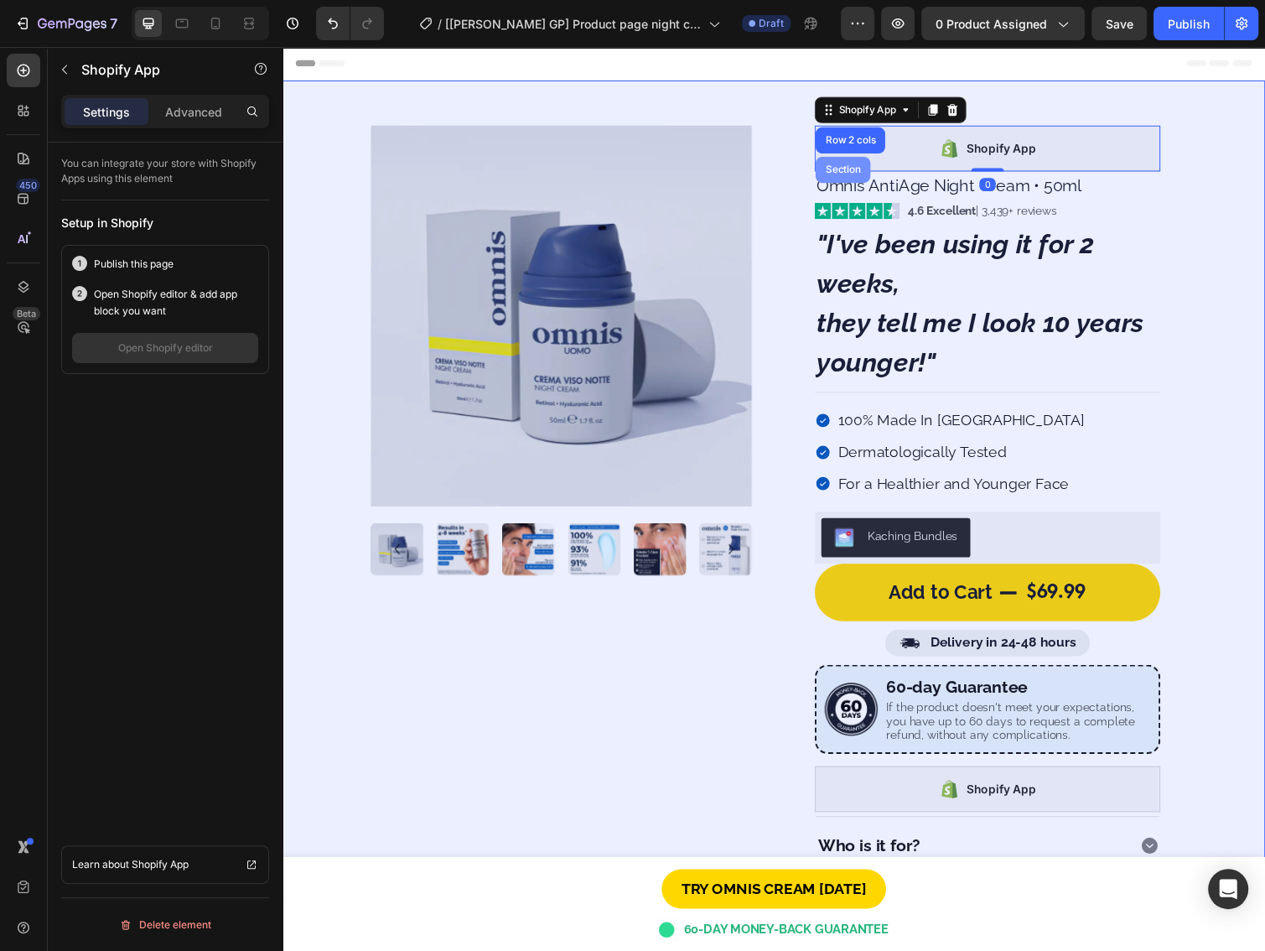
click at [851, 168] on div "Section" at bounding box center [856, 173] width 43 height 10
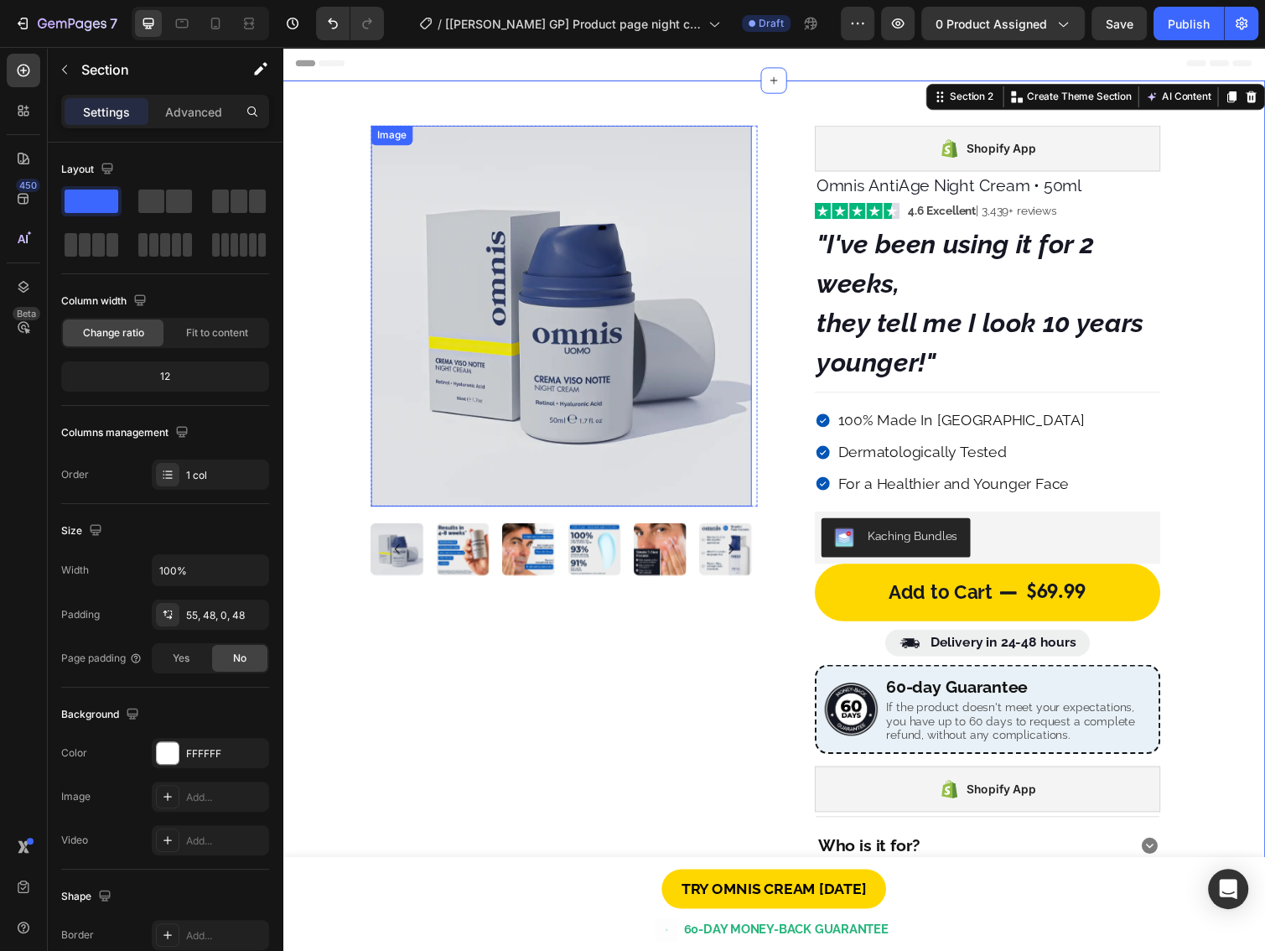
click at [622, 273] on img at bounding box center [568, 322] width 390 height 390
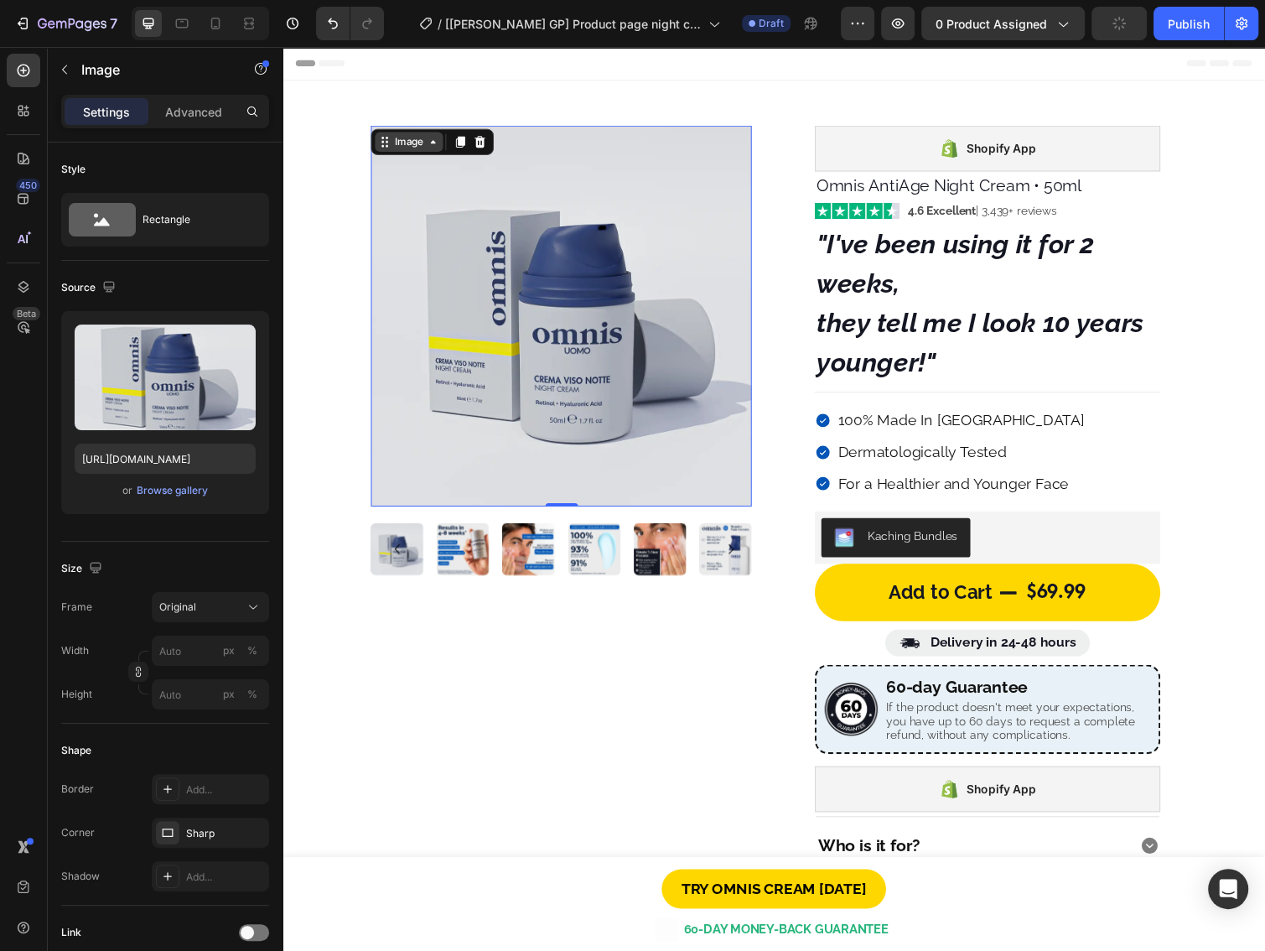
click at [418, 152] on div "Image" at bounding box center [412, 144] width 70 height 20
click at [489, 545] on div "Image" at bounding box center [467, 561] width 54 height 54
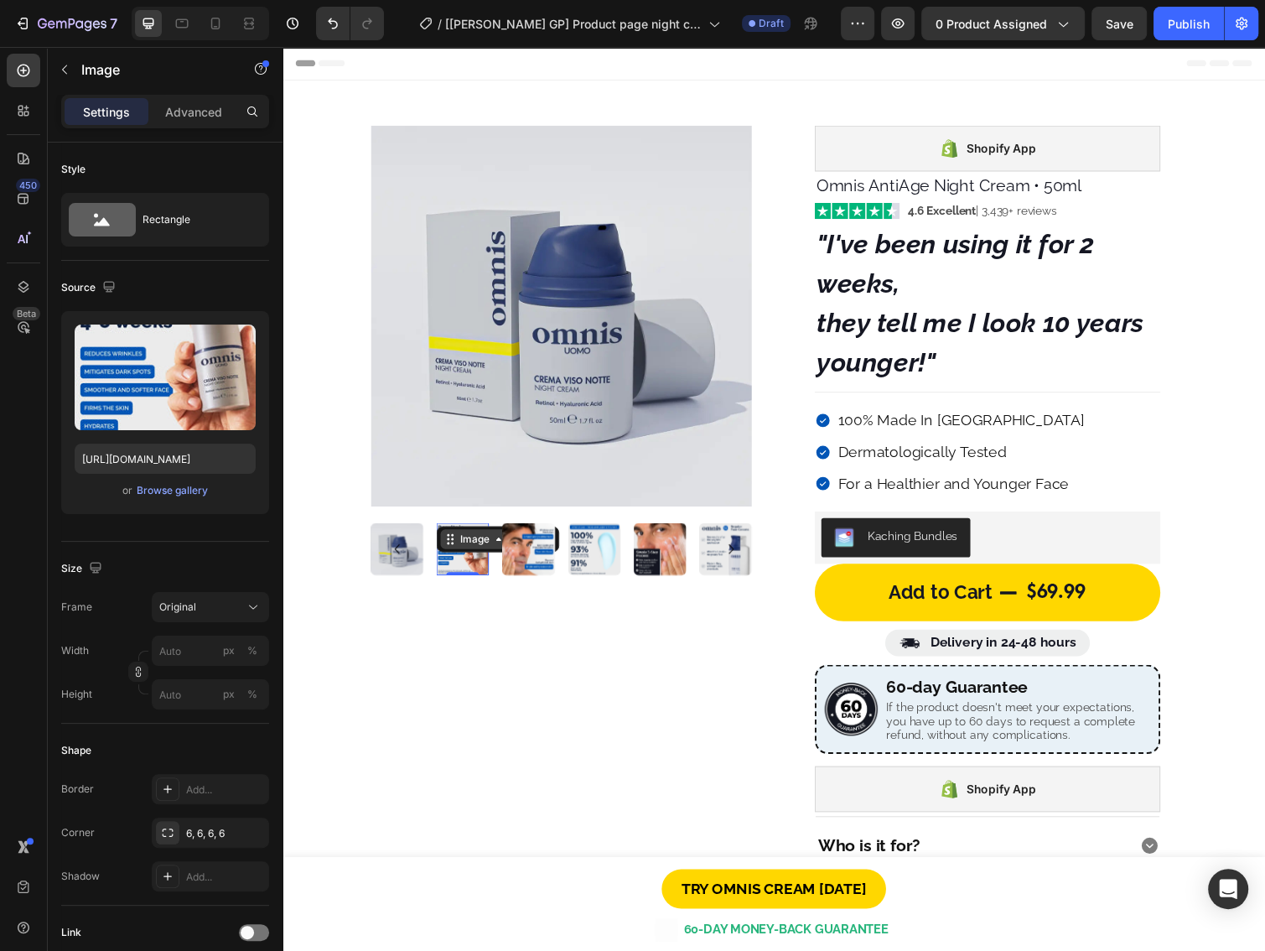
click at [463, 556] on div "Image" at bounding box center [479, 550] width 36 height 15
click at [850, 401] on div "Item List" at bounding box center [854, 403] width 47 height 15
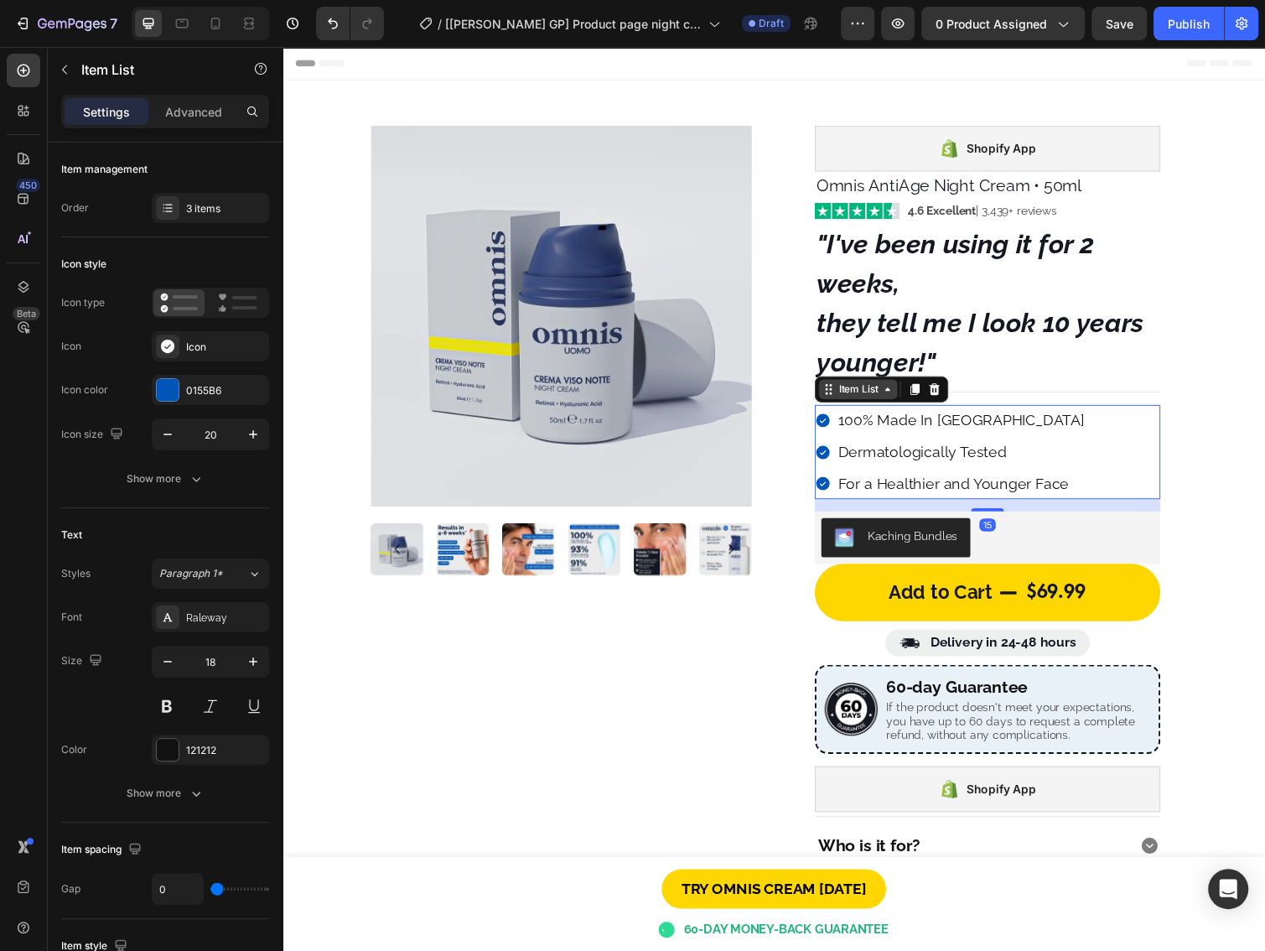
click at [852, 401] on div "Item List" at bounding box center [871, 397] width 47 height 15
click at [852, 564] on div "Add to Cart" at bounding box center [861, 565] width 61 height 15
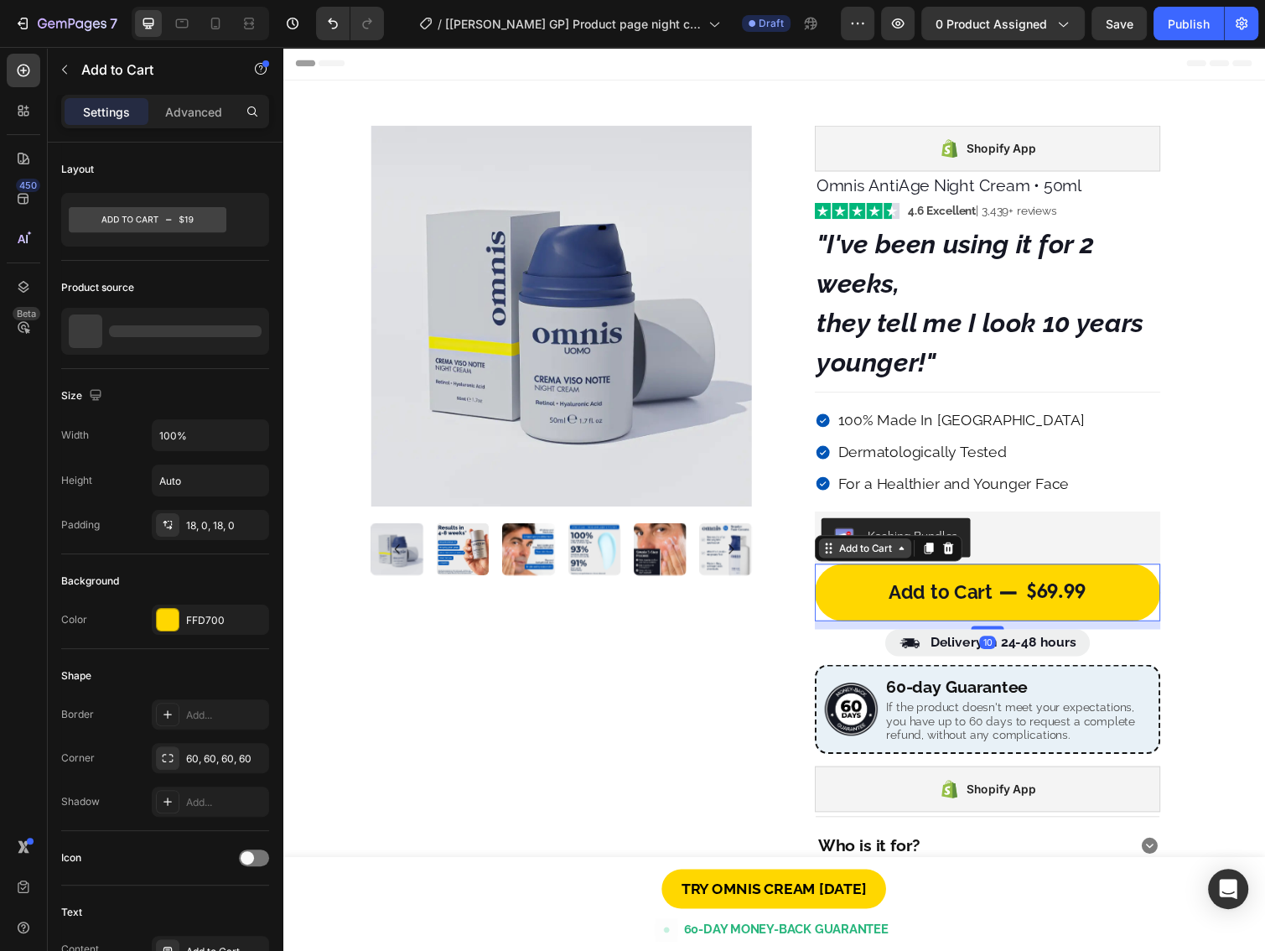
click at [852, 565] on div "Add to Cart" at bounding box center [878, 559] width 61 height 15
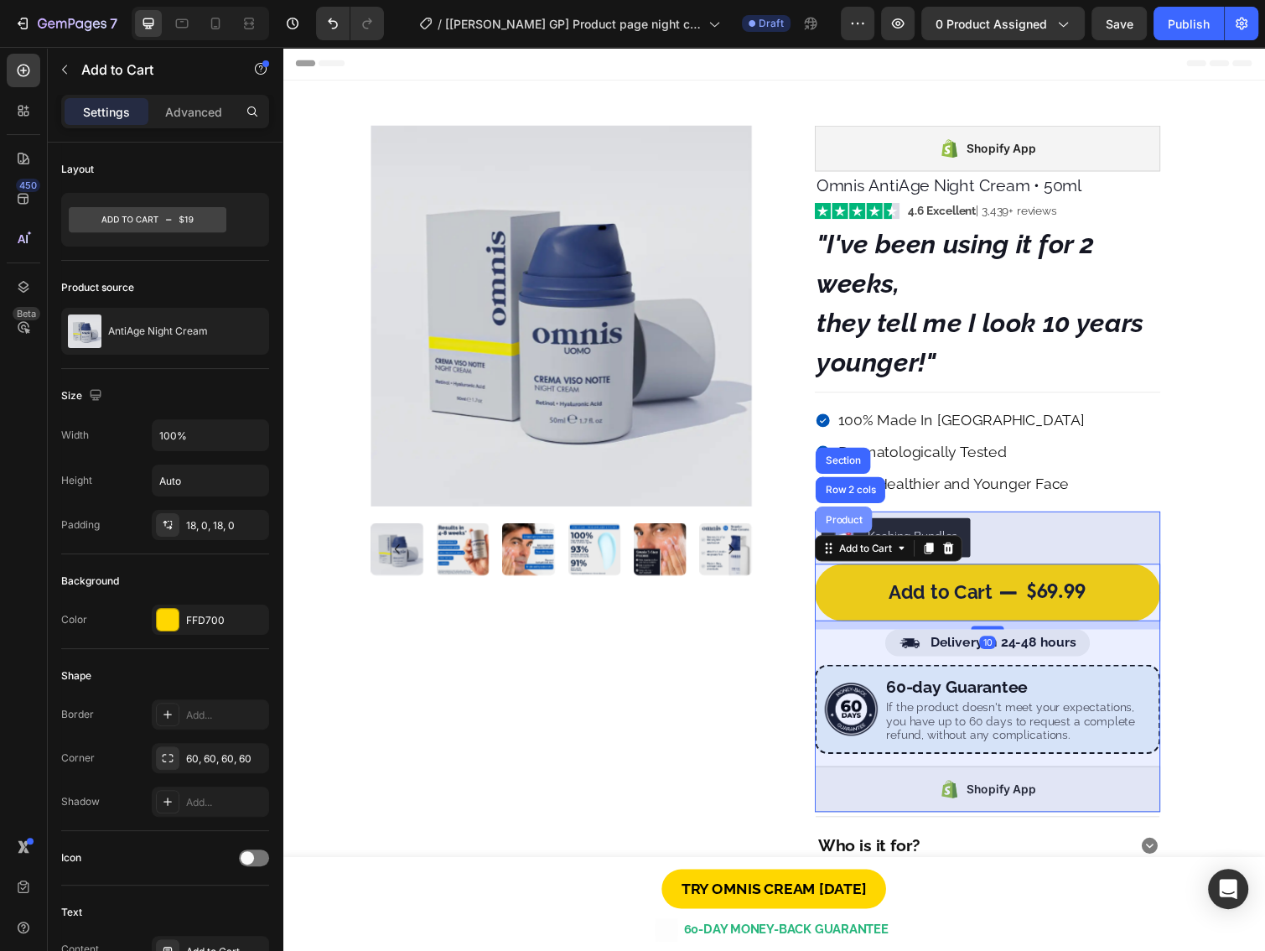
click at [852, 533] on div "Product" at bounding box center [857, 531] width 44 height 10
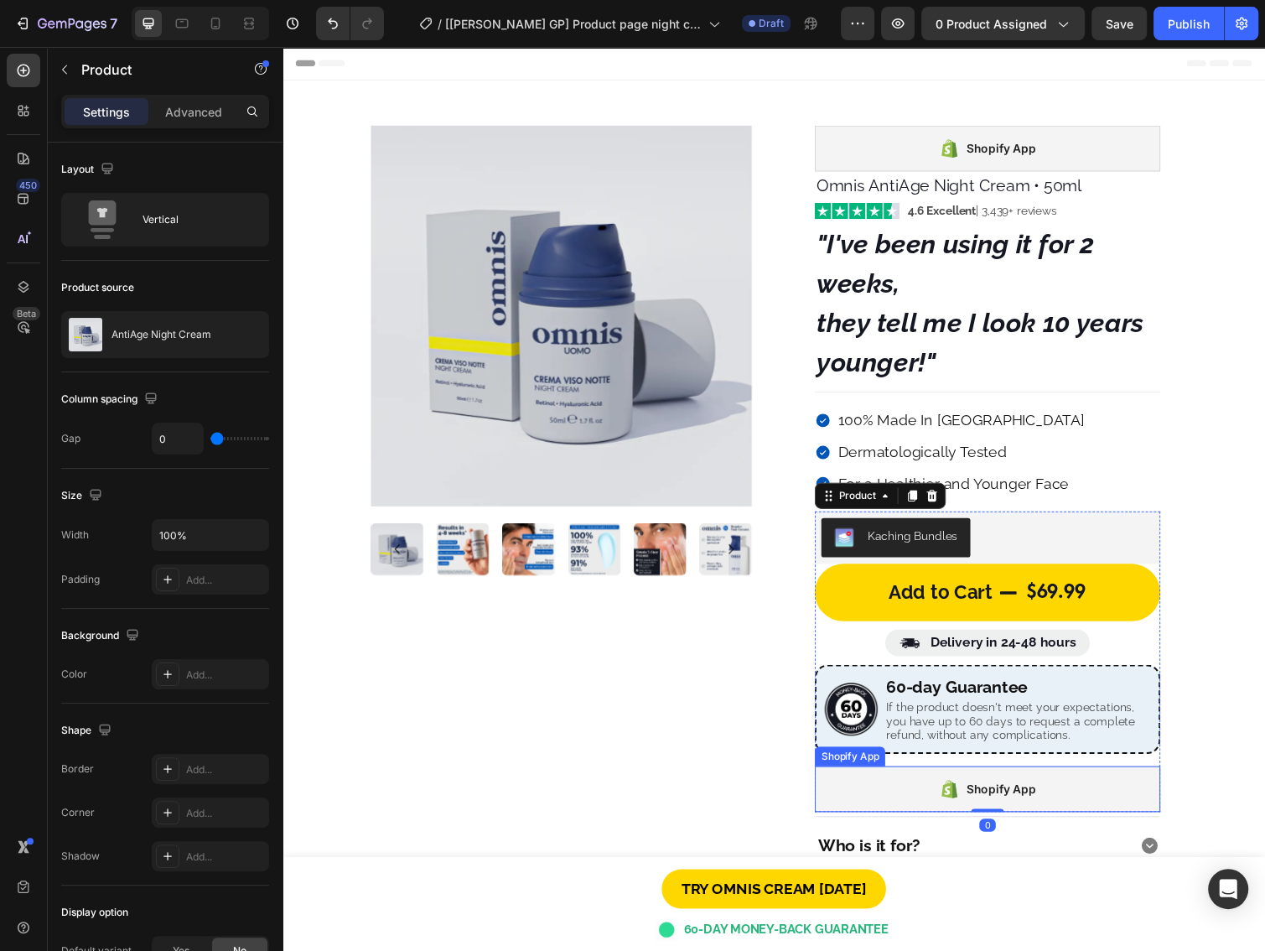
click at [865, 785] on div "Shopify App" at bounding box center [1004, 806] width 354 height 47
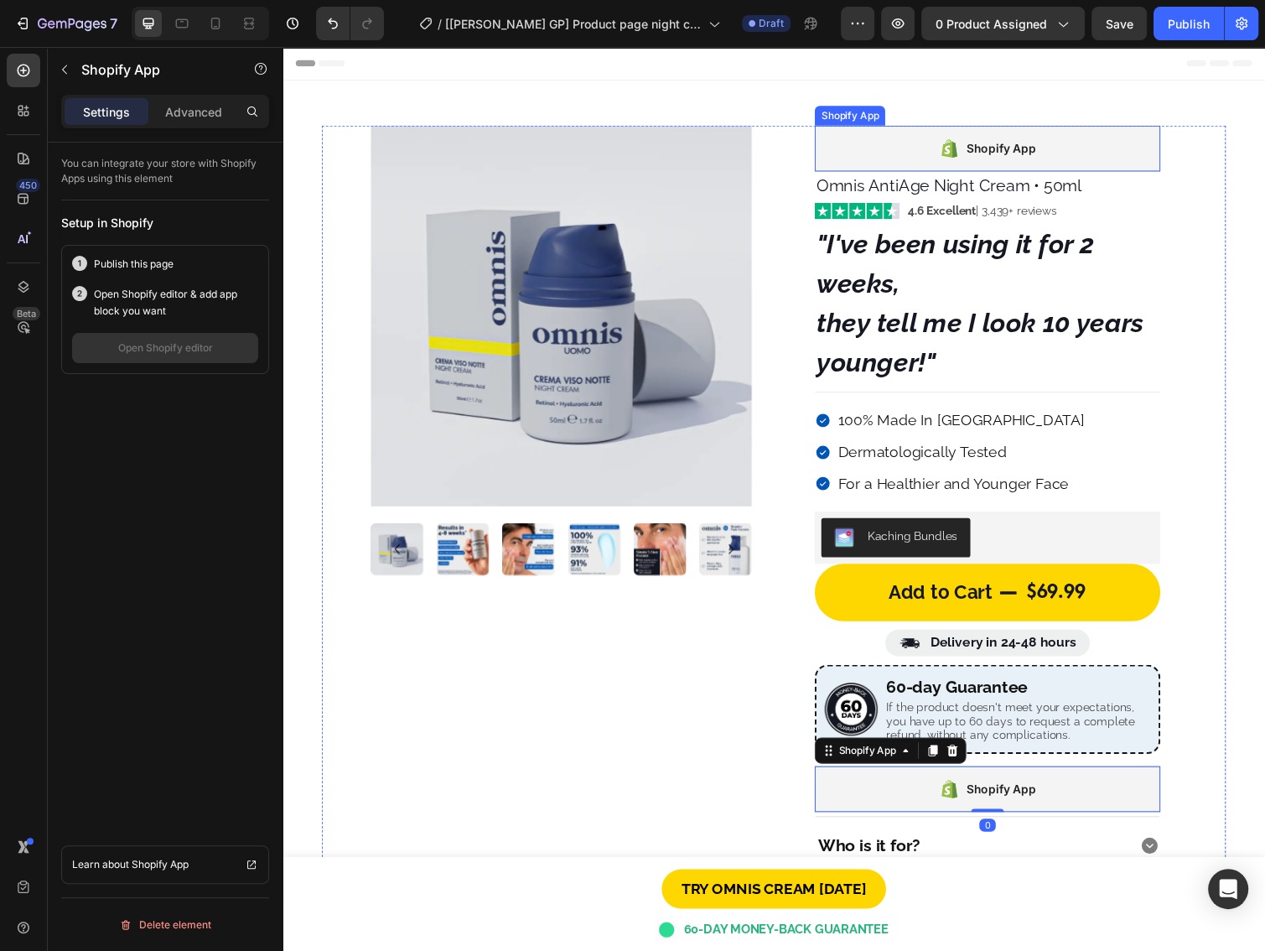
click at [1039, 150] on div "Shopify App" at bounding box center [1017, 151] width 71 height 20
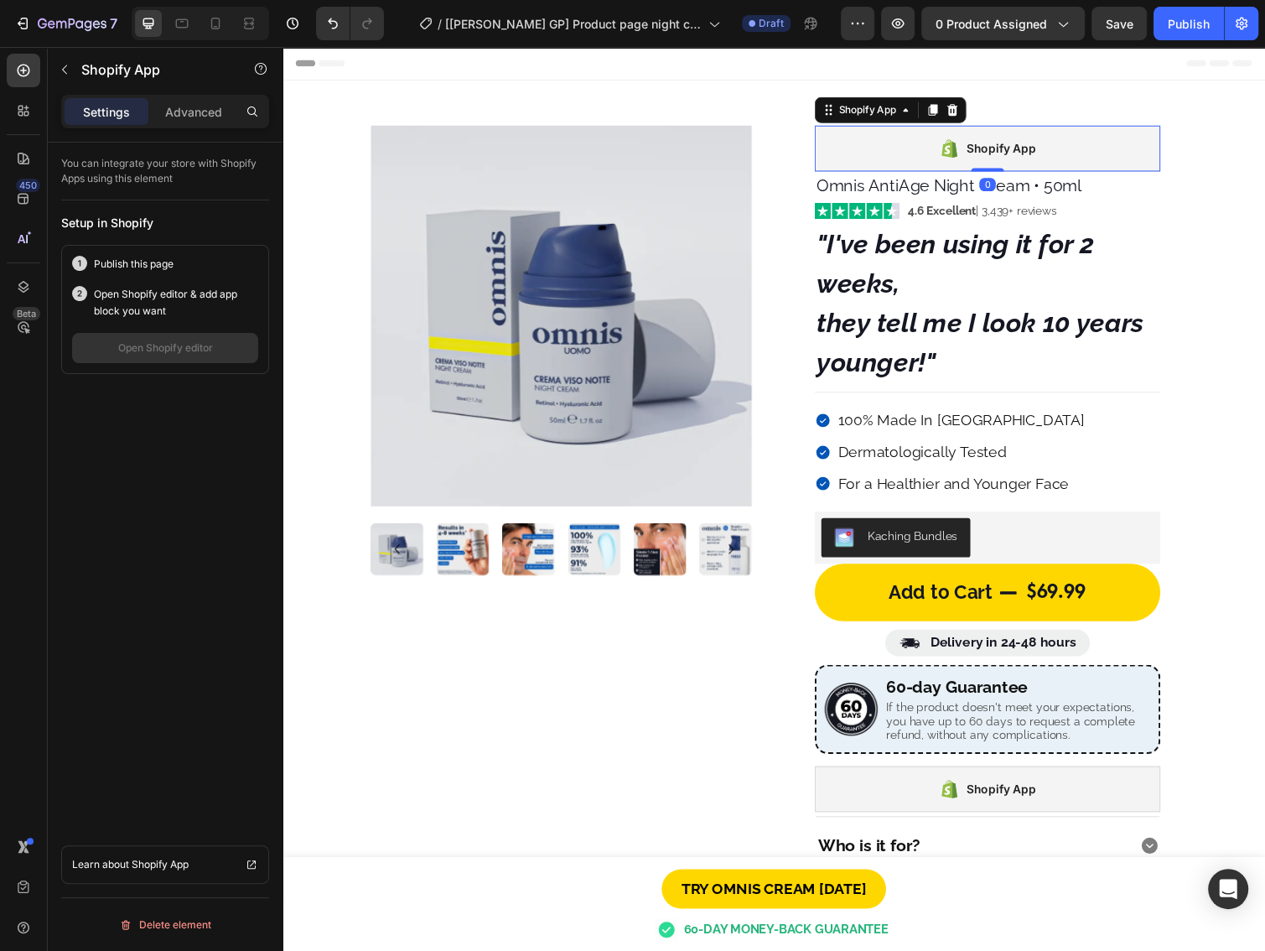
drag, startPoint x: 965, startPoint y: 117, endPoint x: 971, endPoint y: 125, distance: 10.7
click at [965, 116] on icon at bounding box center [967, 111] width 13 height 13
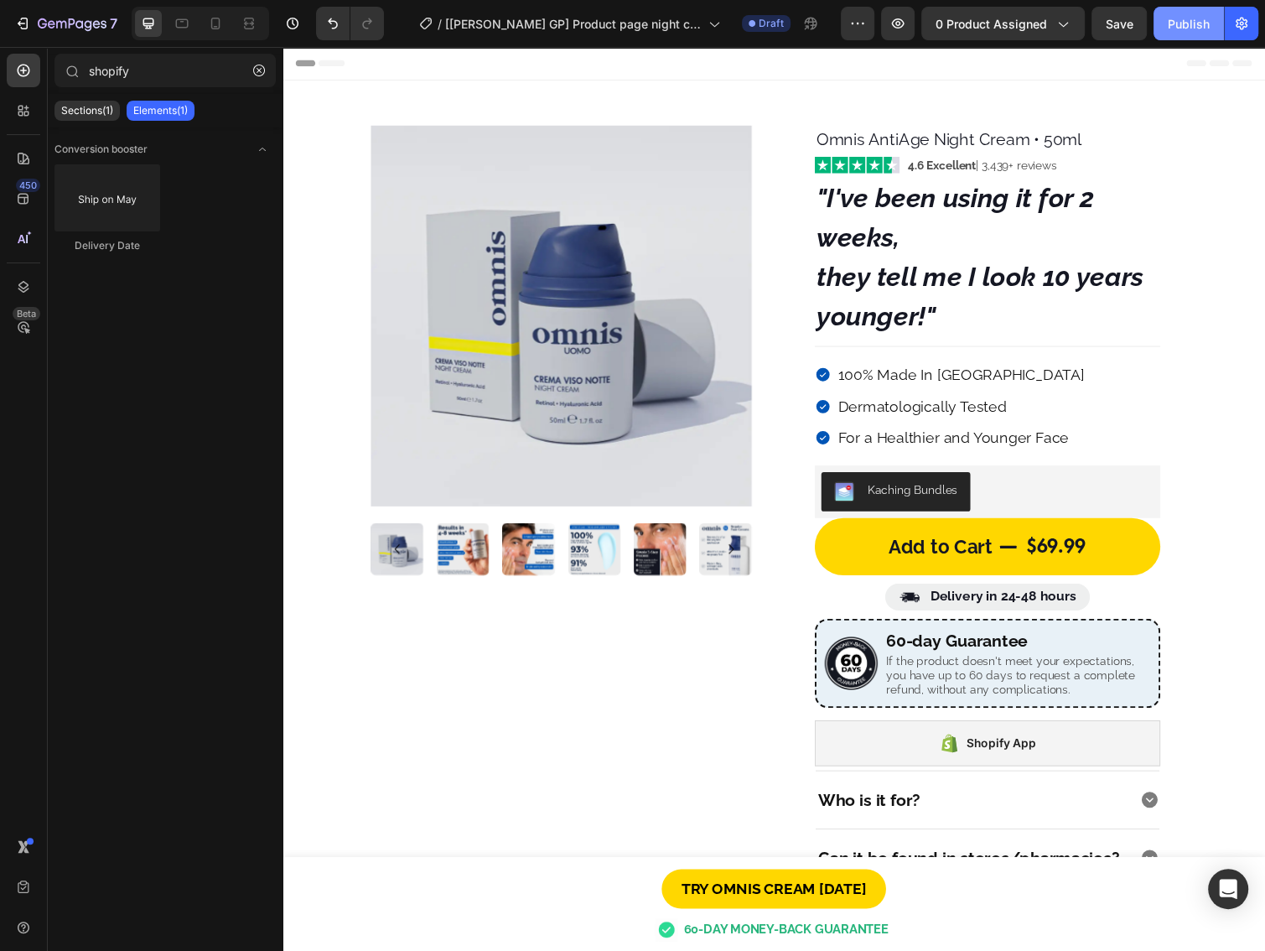
click at [1161, 25] on button "Publish" at bounding box center [1188, 24] width 70 height 34
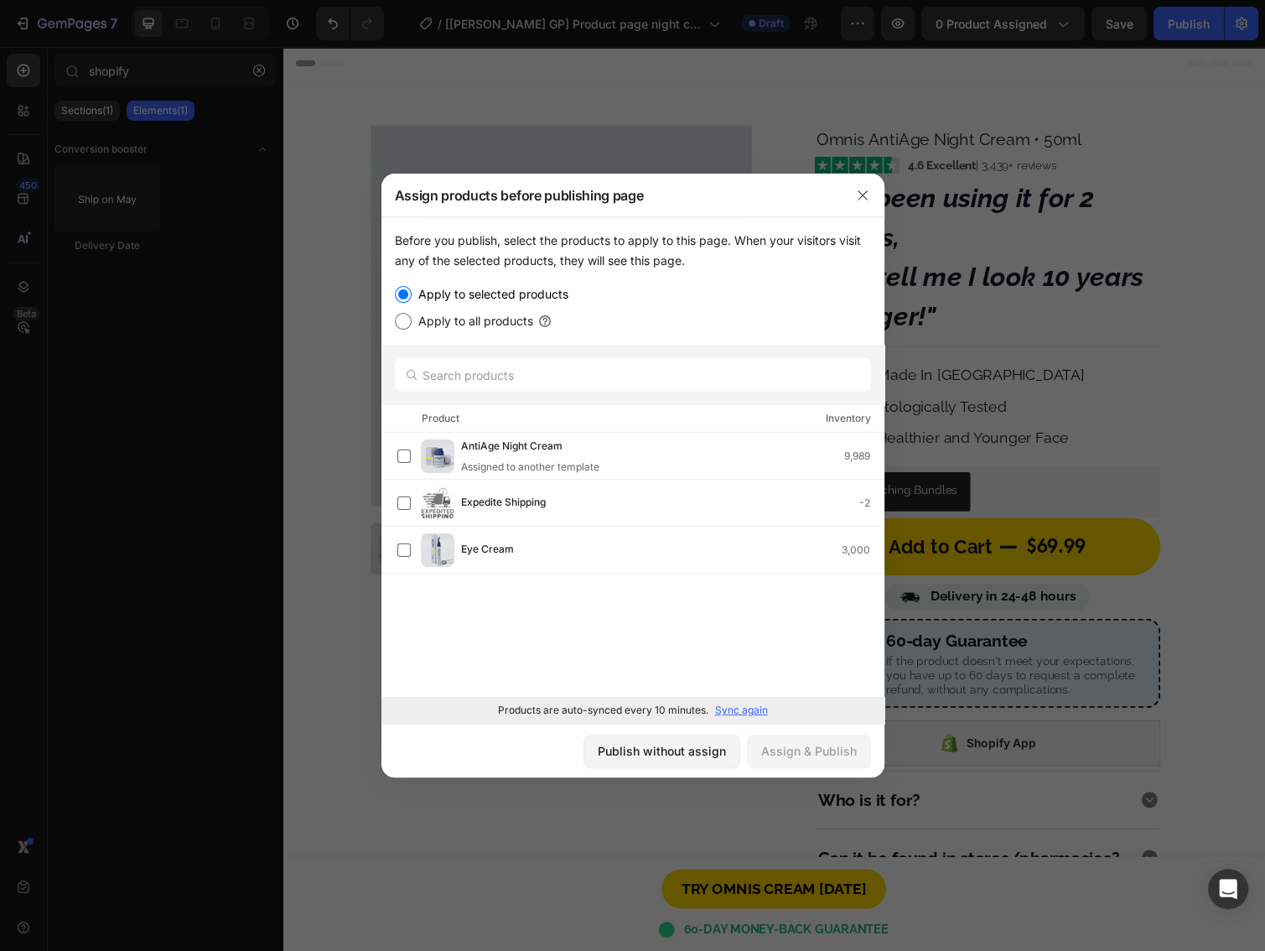
click at [865, 208] on button "button" at bounding box center [862, 195] width 27 height 27
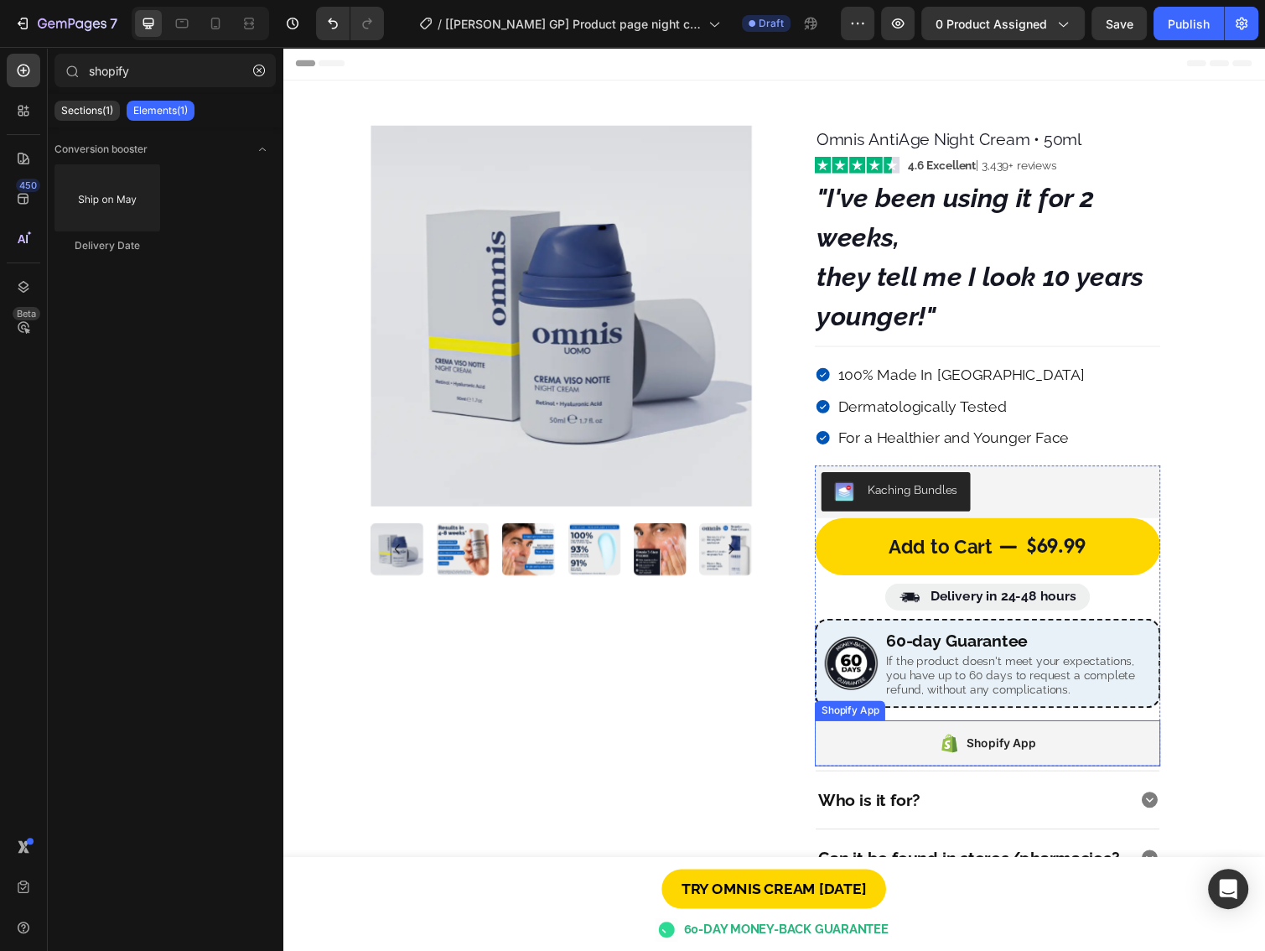
click at [860, 765] on div "Shopify App" at bounding box center [1004, 759] width 354 height 47
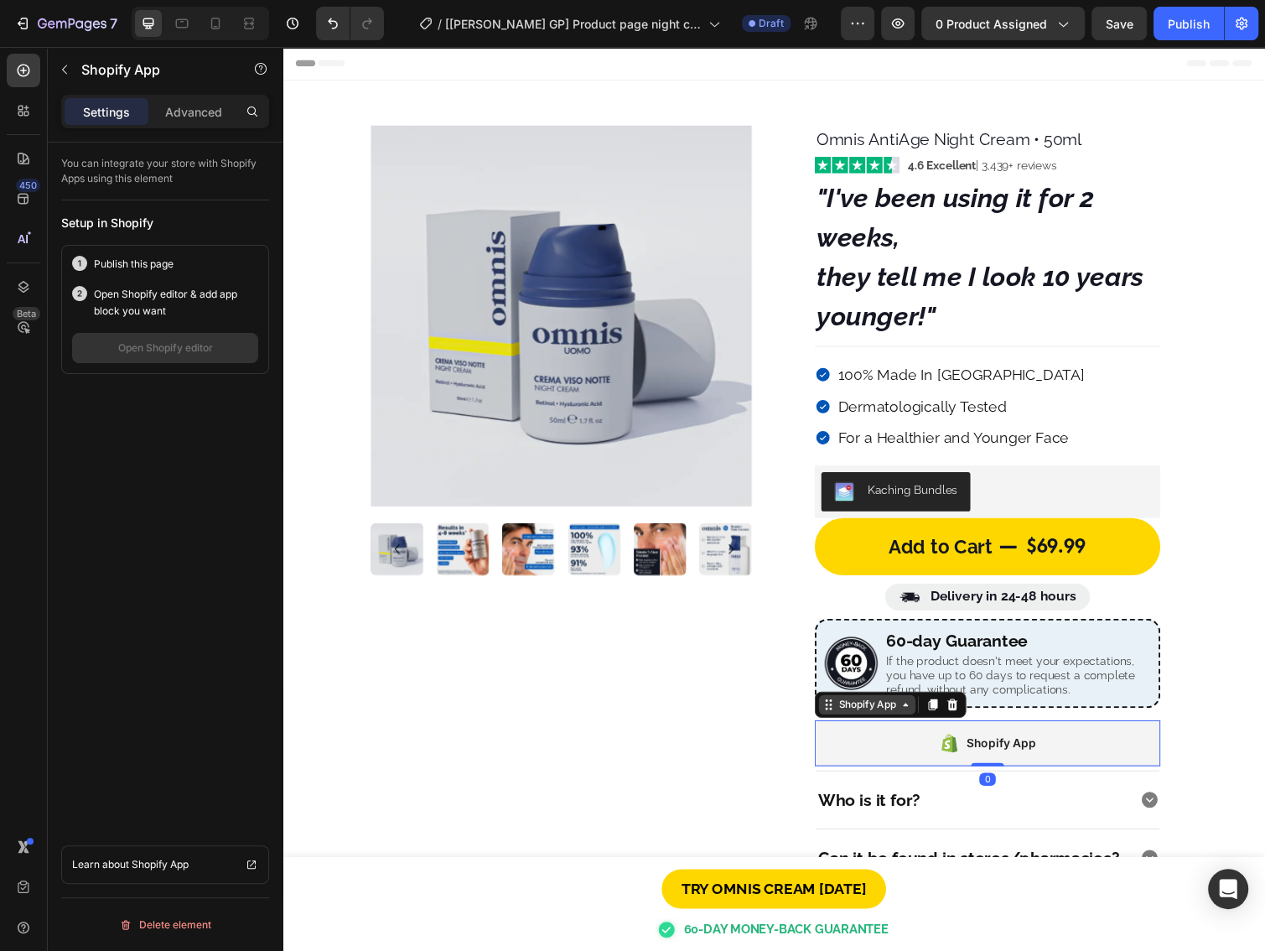
click at [848, 717] on div "Shopify App" at bounding box center [880, 719] width 65 height 15
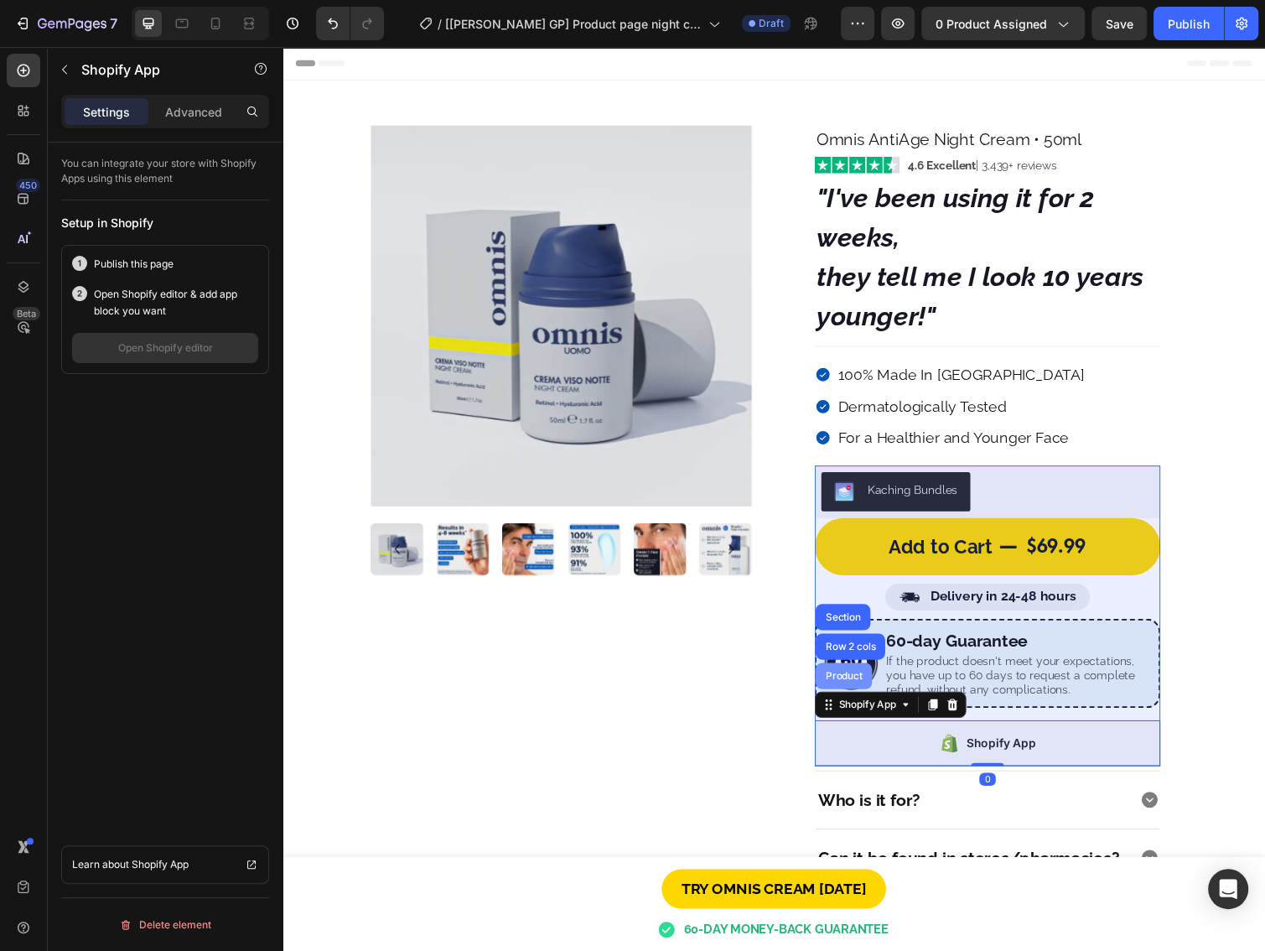
click at [850, 687] on div "Product" at bounding box center [857, 691] width 44 height 10
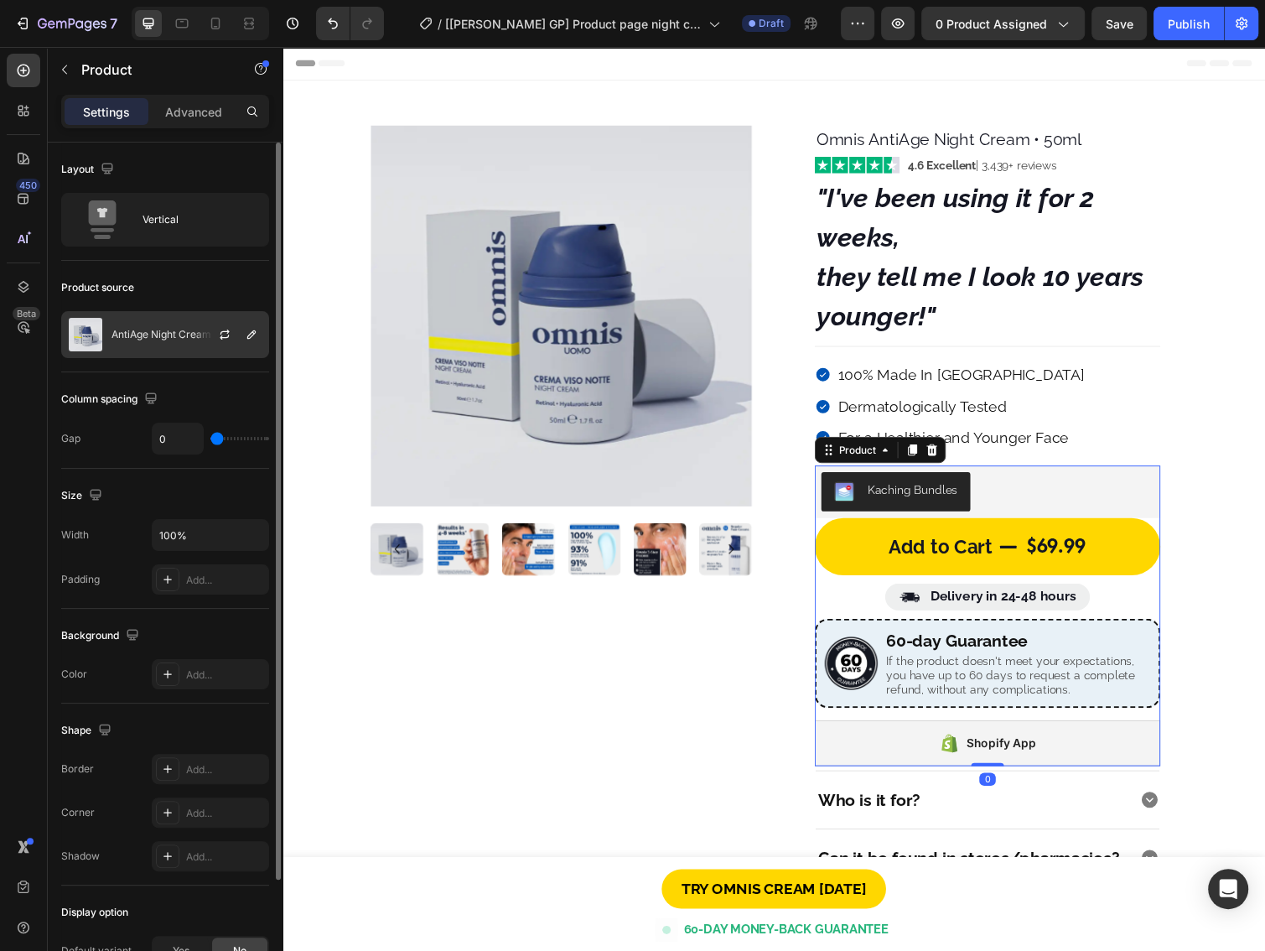
click at [148, 343] on div "AntiAge Night Cream" at bounding box center [165, 334] width 208 height 47
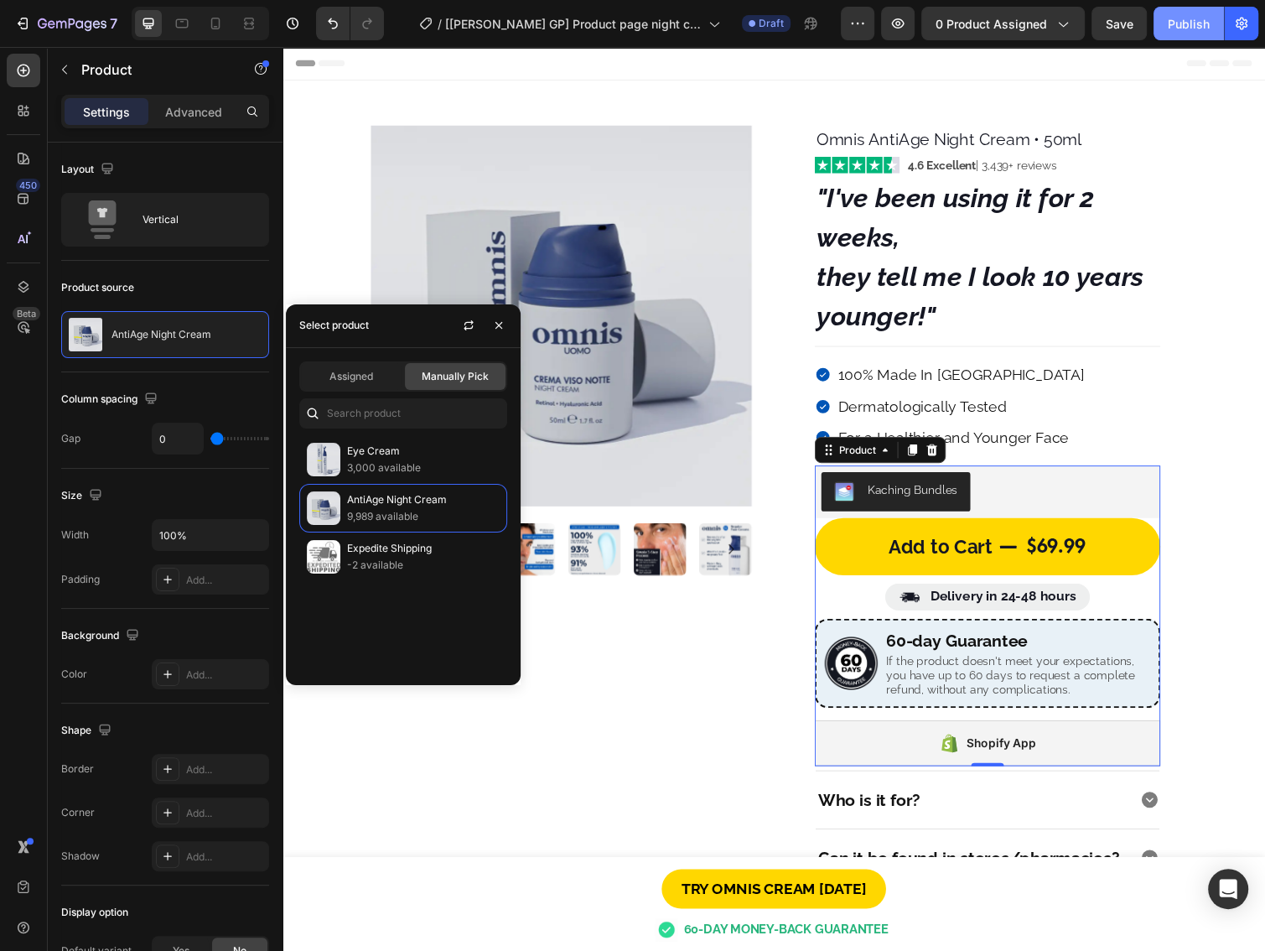
click at [1184, 29] on div "Publish" at bounding box center [1189, 24] width 42 height 18
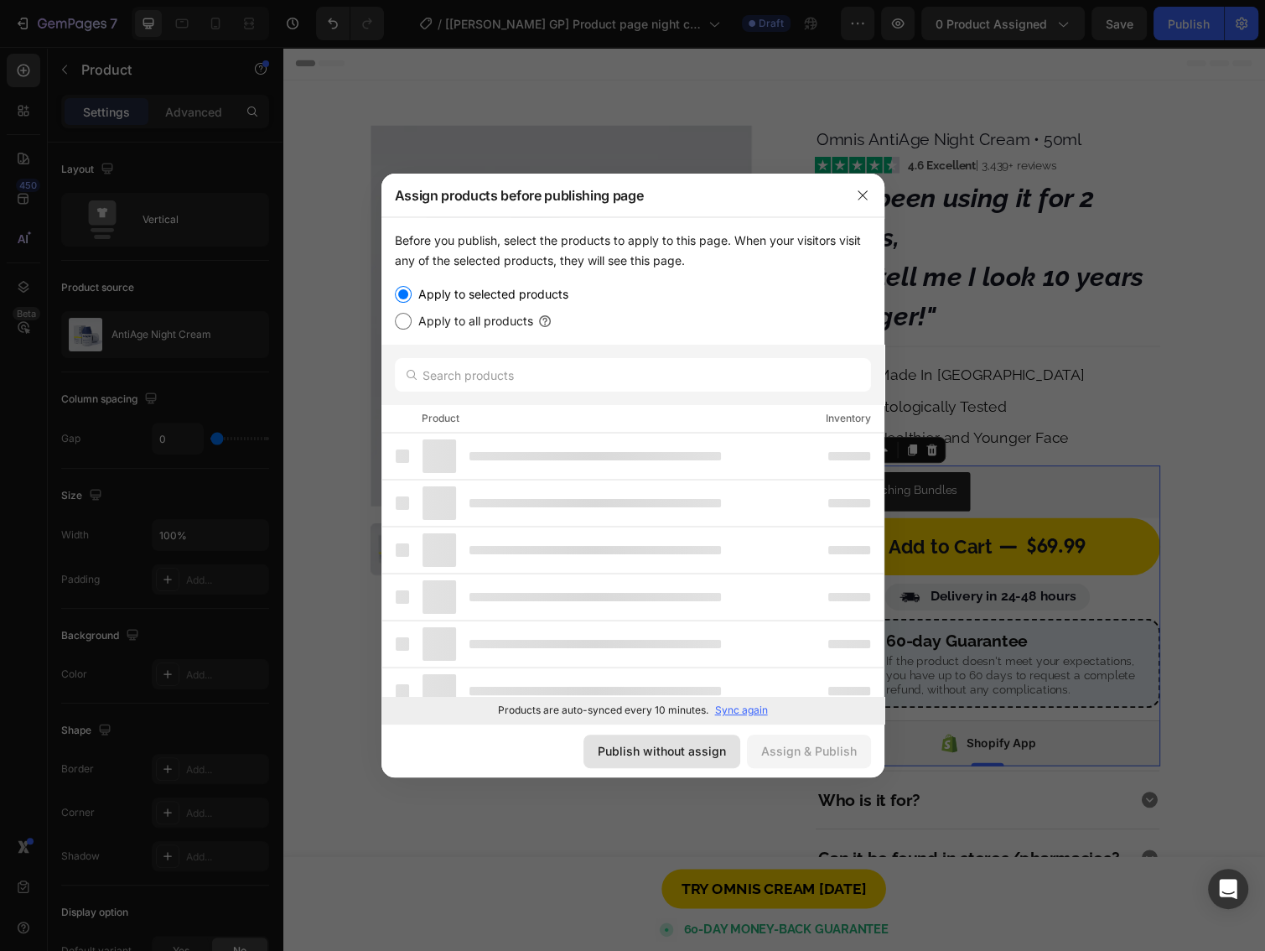
drag, startPoint x: 649, startPoint y: 743, endPoint x: 304, endPoint y: 706, distance: 346.5
click at [649, 743] on div "Publish without assign" at bounding box center [662, 751] width 128 height 18
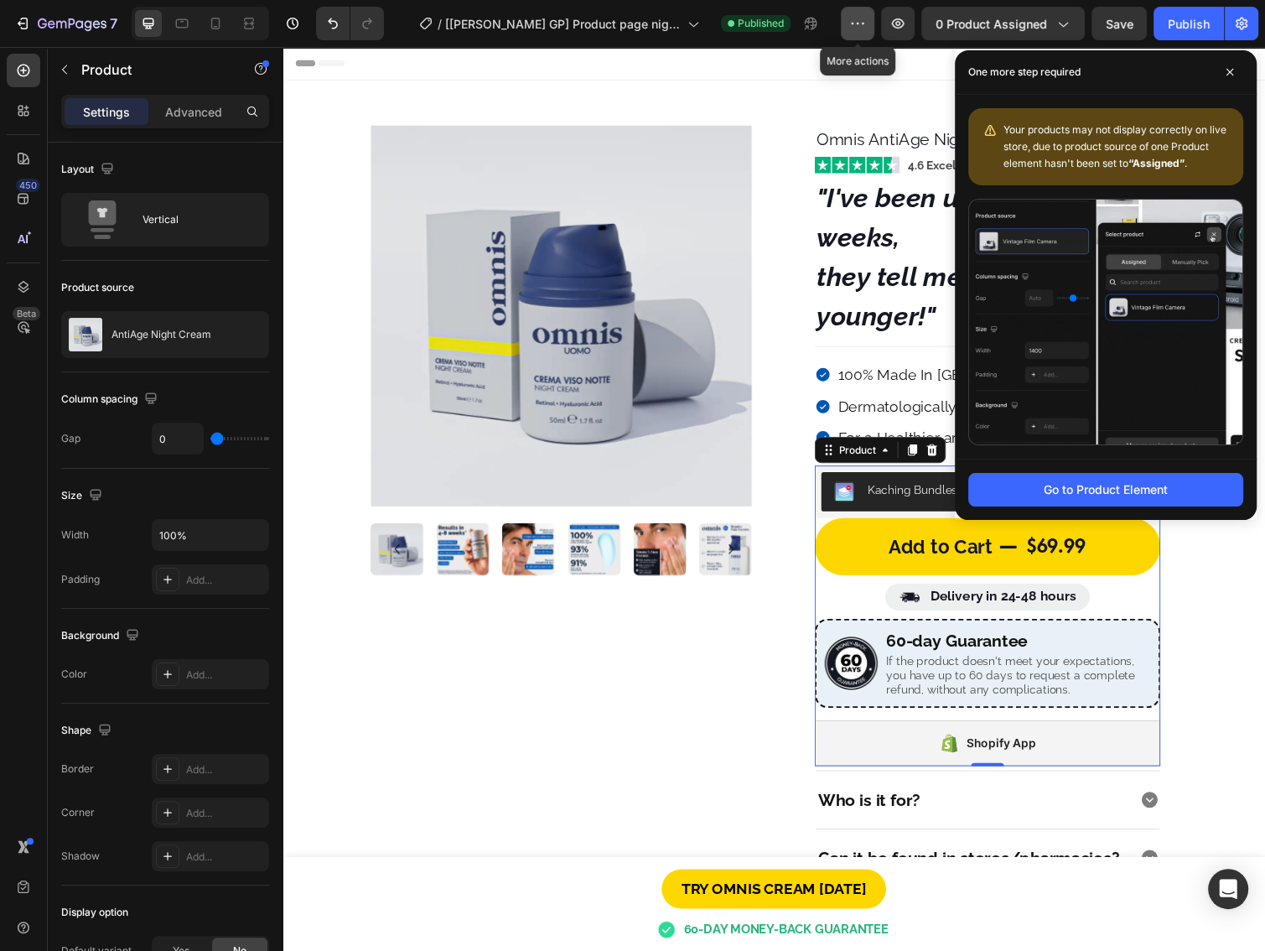
click at [860, 31] on button "button" at bounding box center [858, 24] width 34 height 34
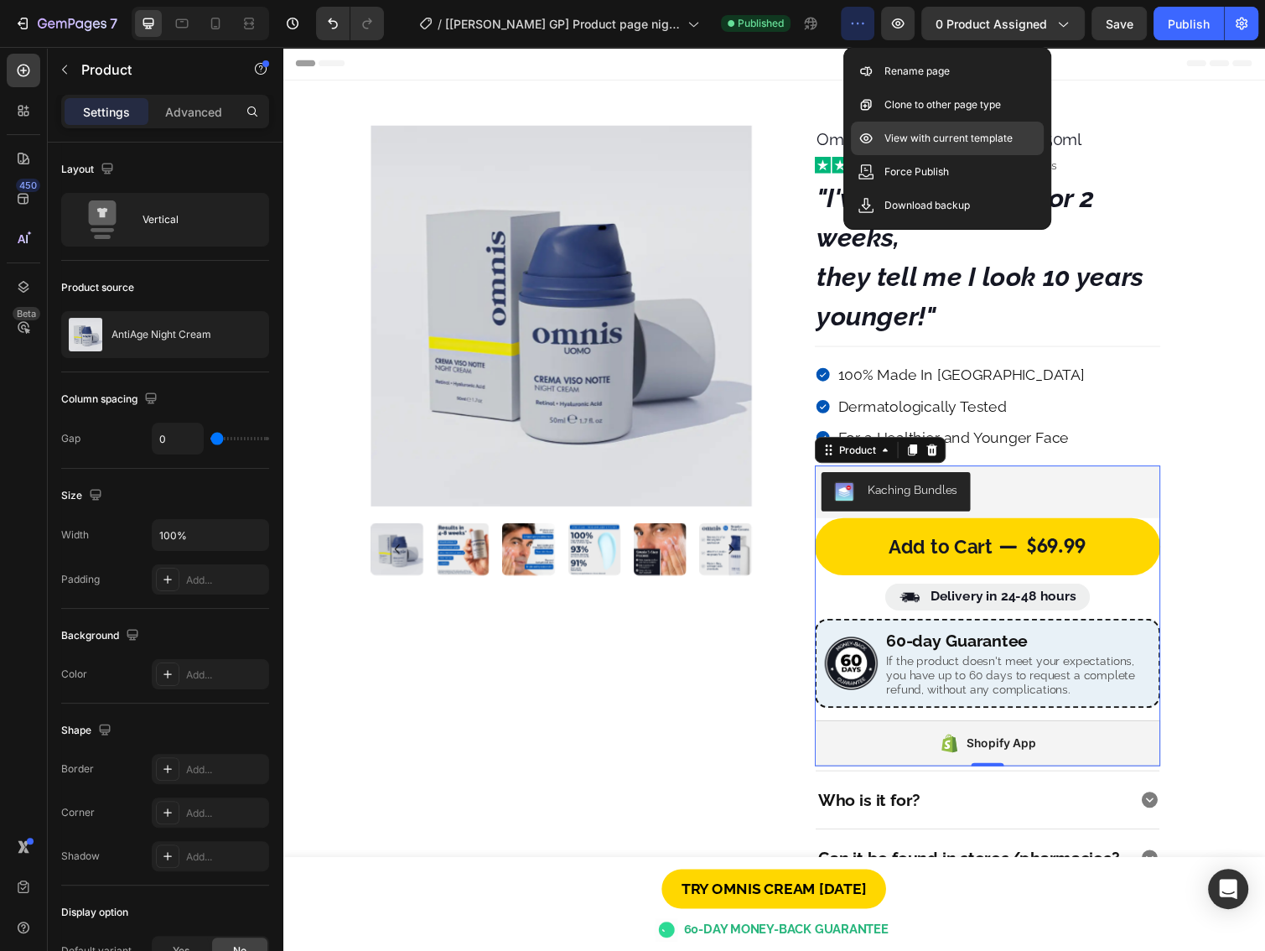
click at [901, 140] on p "View with current template" at bounding box center [948, 138] width 128 height 17
click at [935, 753] on div "Shopify App" at bounding box center [1004, 759] width 354 height 47
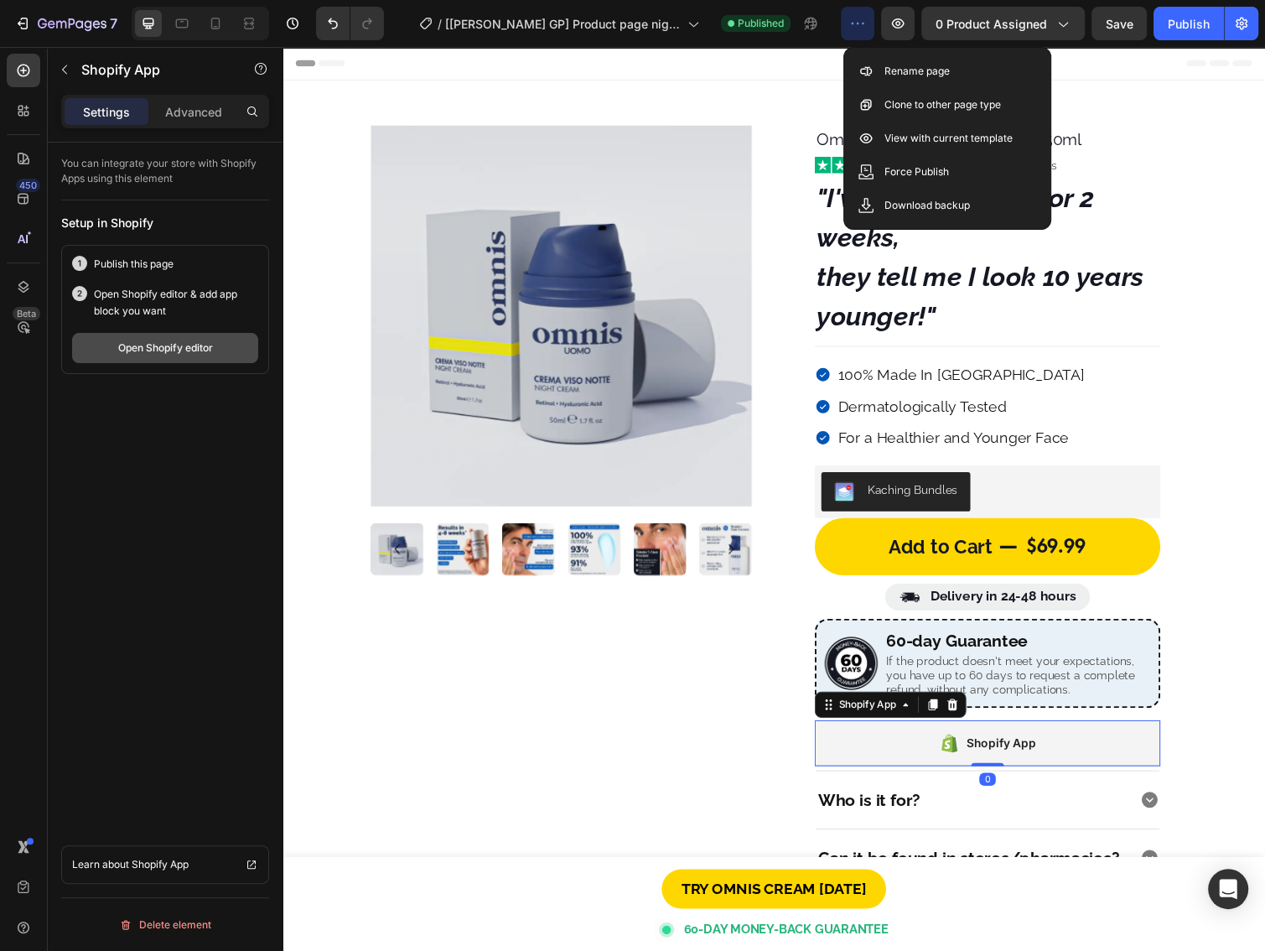
click at [174, 345] on div "Open Shopify editor" at bounding box center [165, 347] width 95 height 15
